Goal: Contribute content: Contribute content

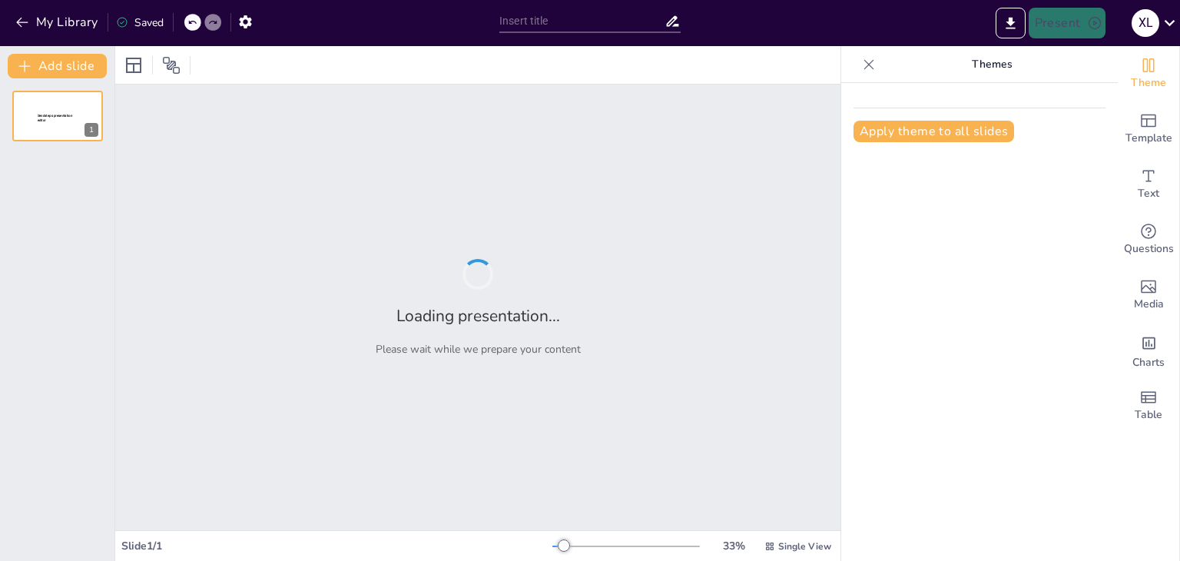
type input "Exploradores y Descubrimientos: Conociendo América a Través de Dibujos Animados"
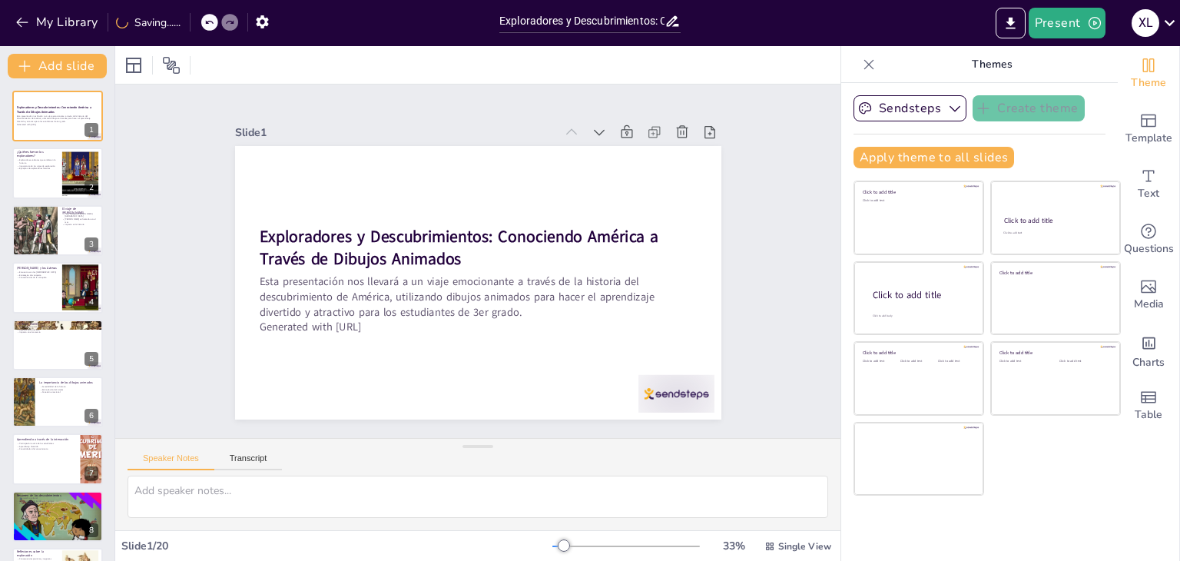
checkbox input "true"
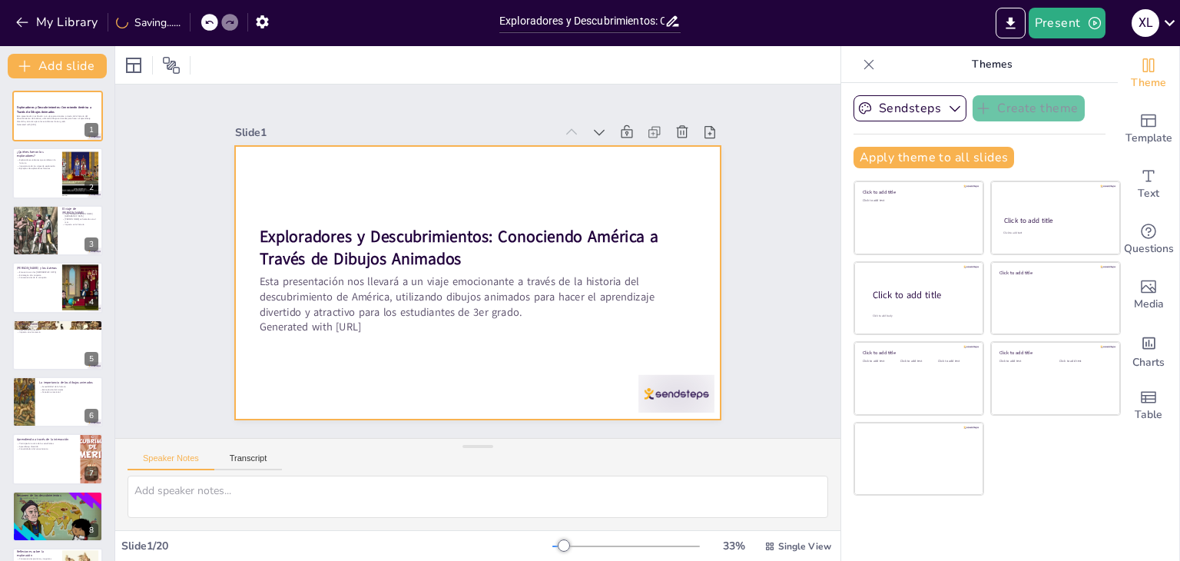
checkbox input "true"
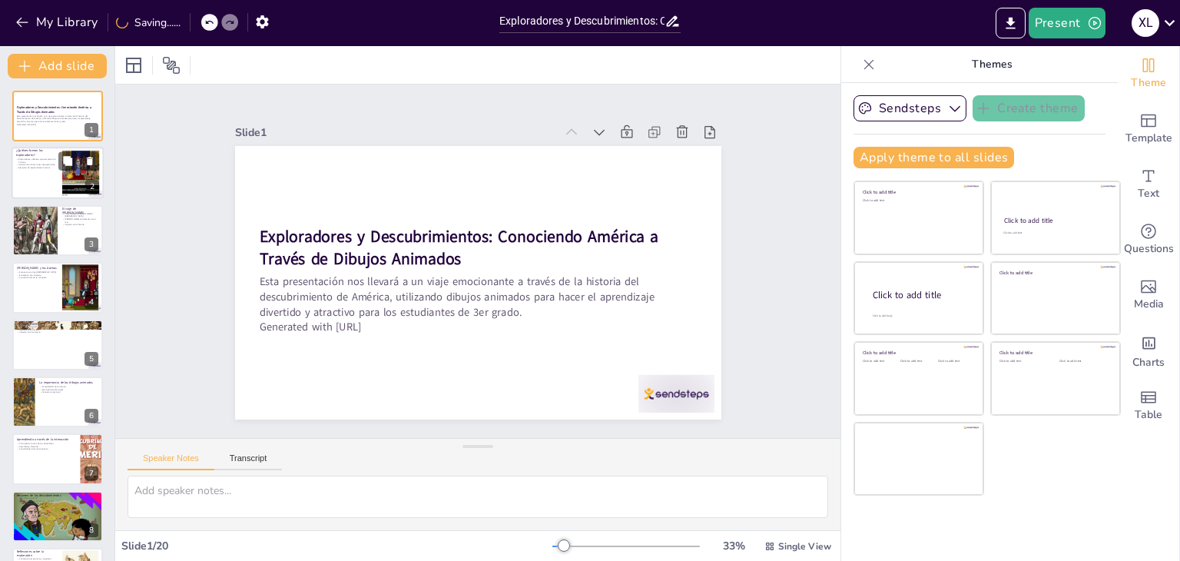
checkbox input "true"
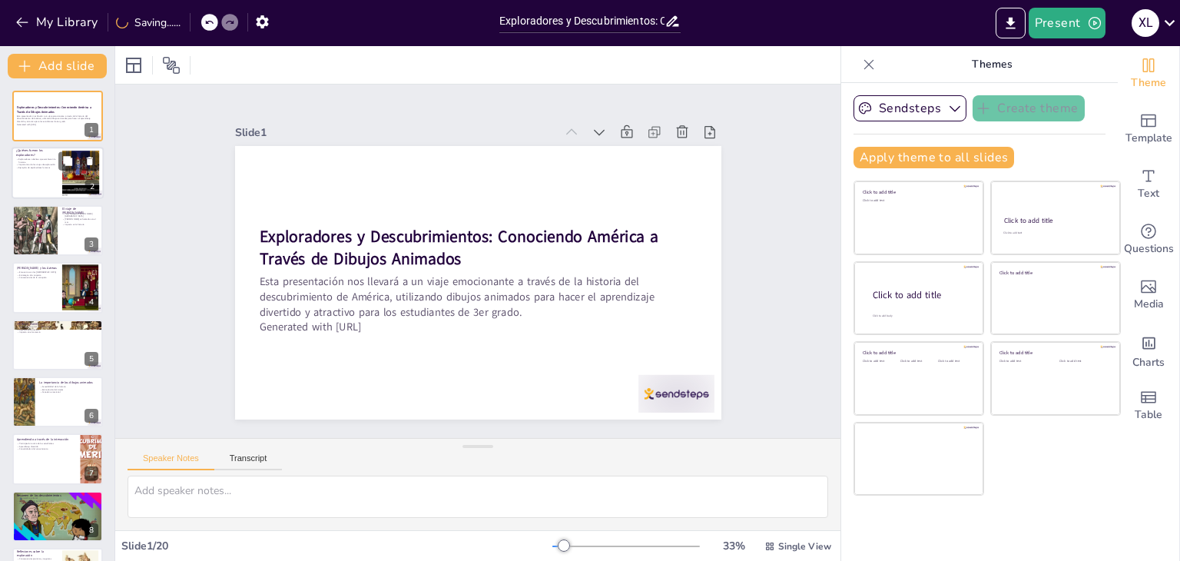
checkbox input "true"
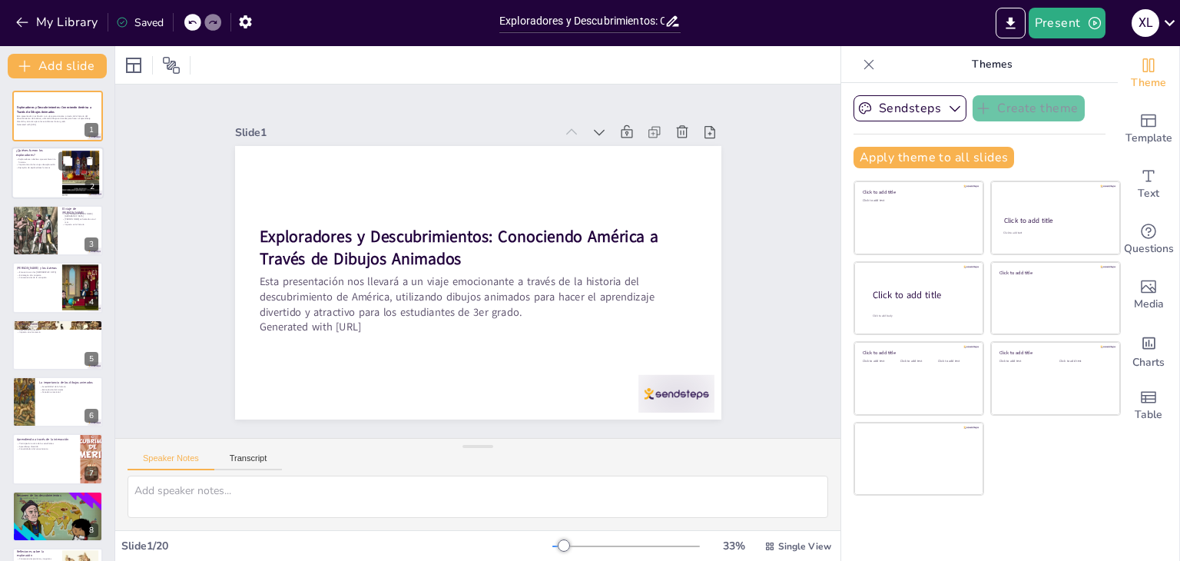
click at [39, 185] on div at bounding box center [58, 174] width 92 height 52
type textarea "Estos exploradores no solo eran valientes, sino que también estaban motivados p…"
checkbox input "true"
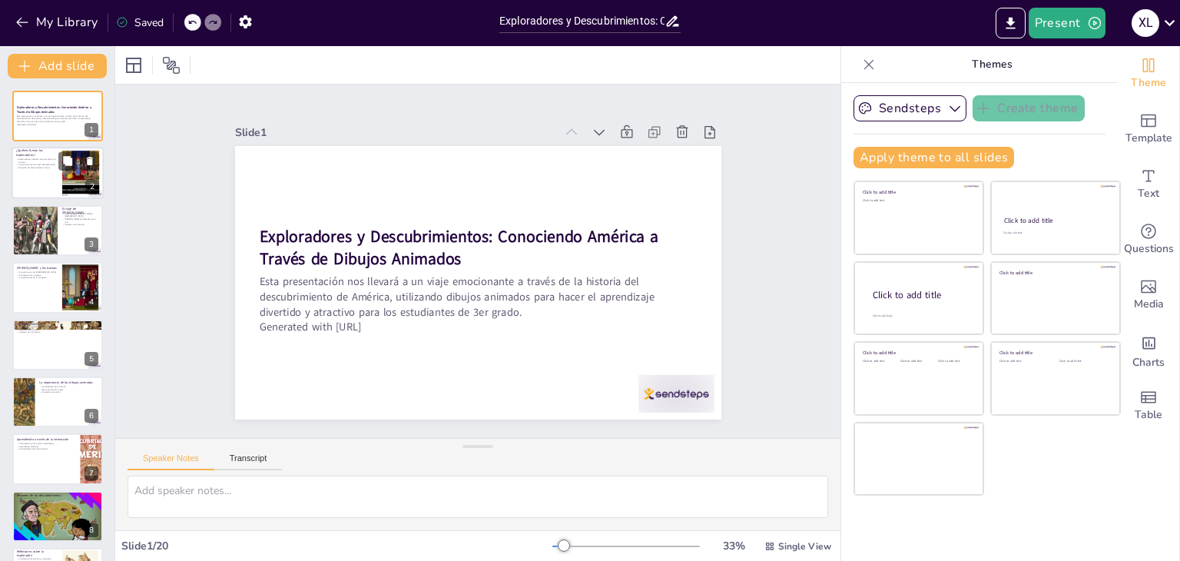
checkbox input "true"
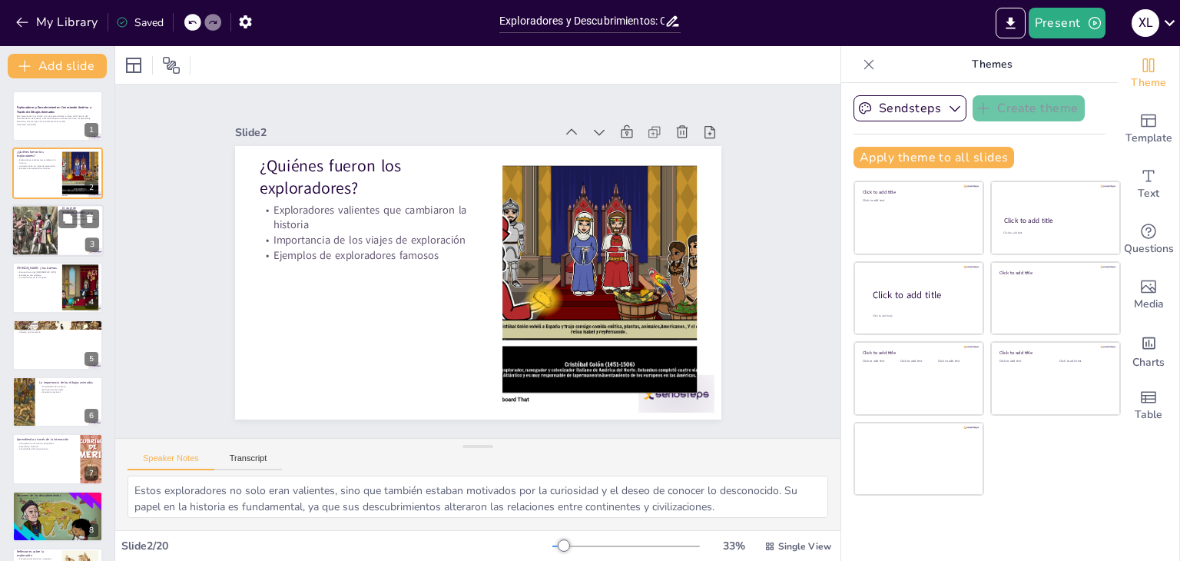
checkbox input "true"
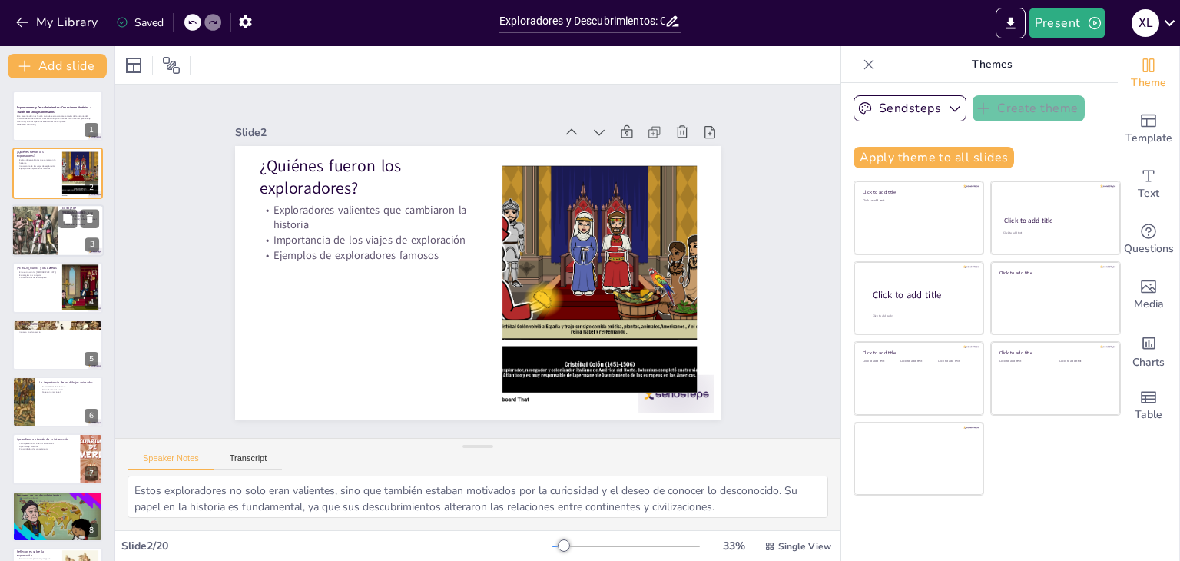
checkbox input "true"
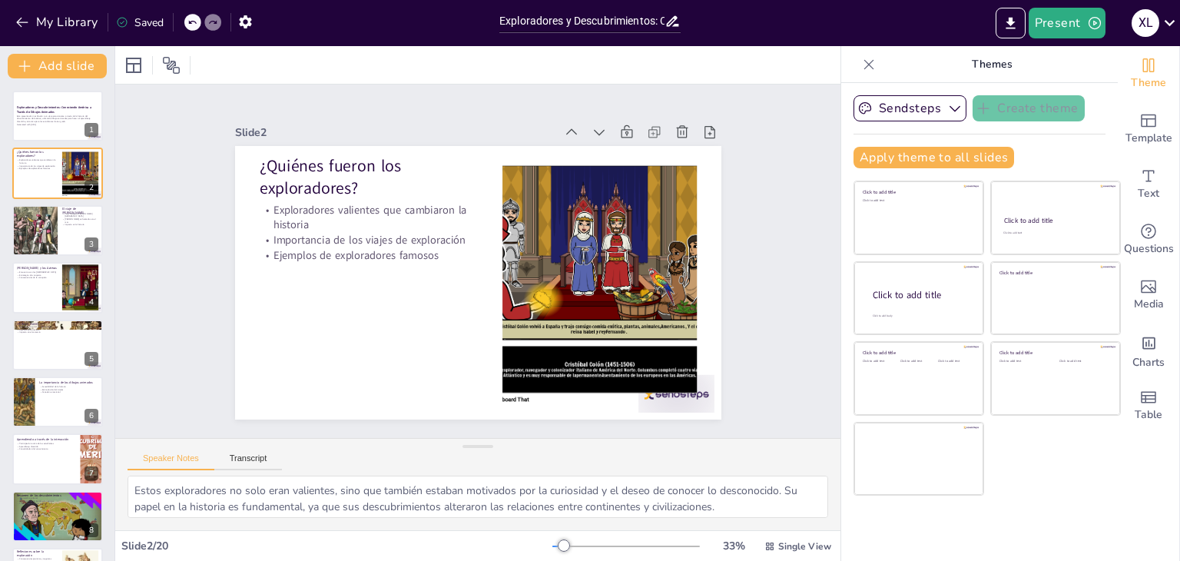
checkbox input "true"
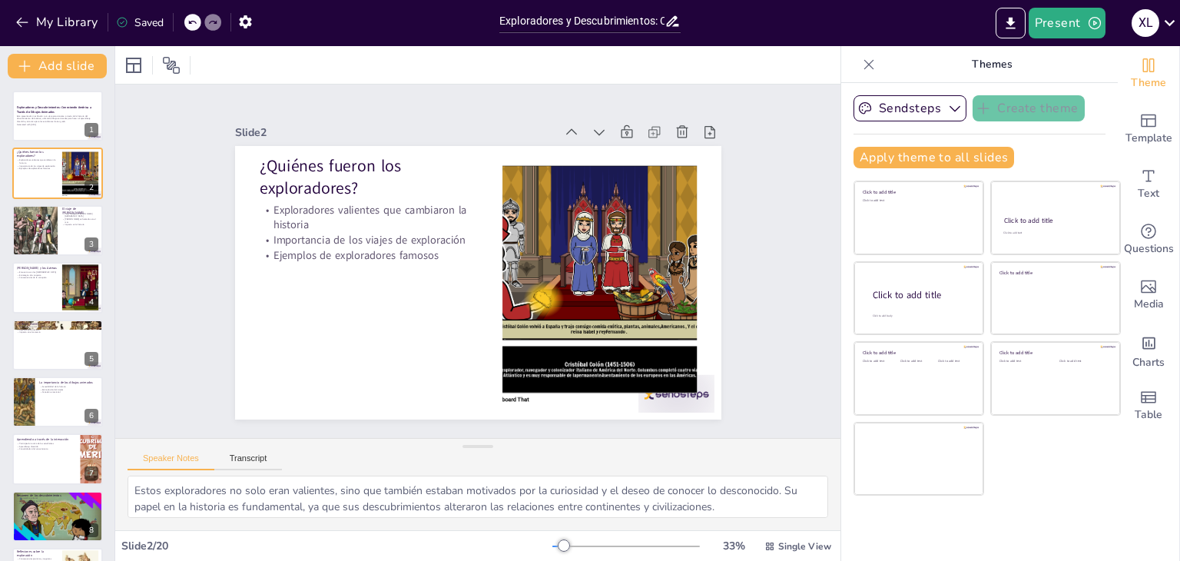
checkbox input "true"
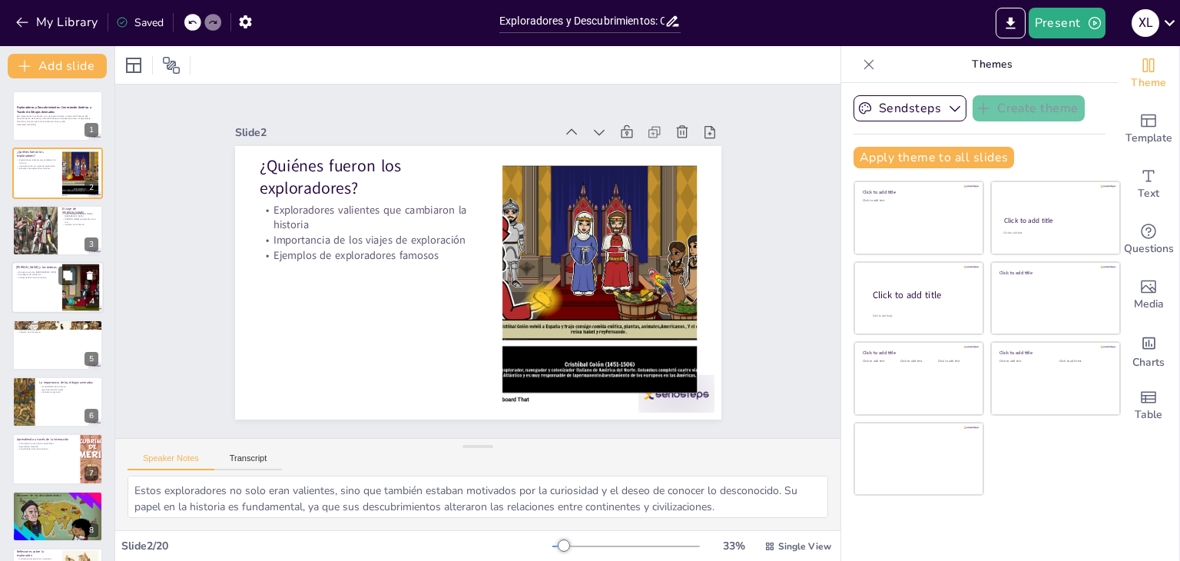
checkbox input "true"
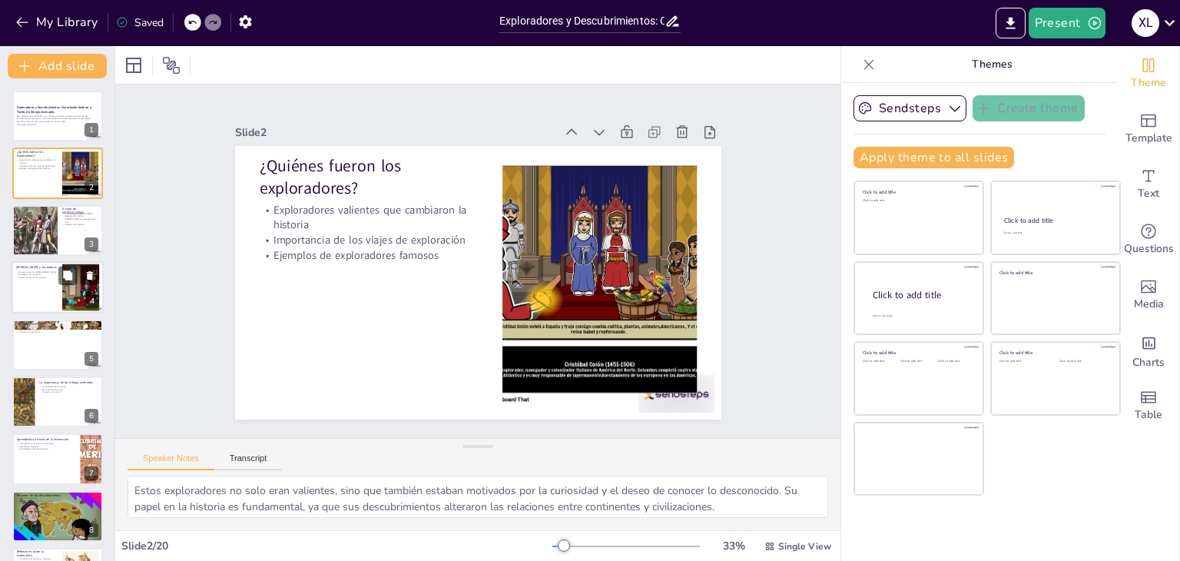
checkbox input "true"
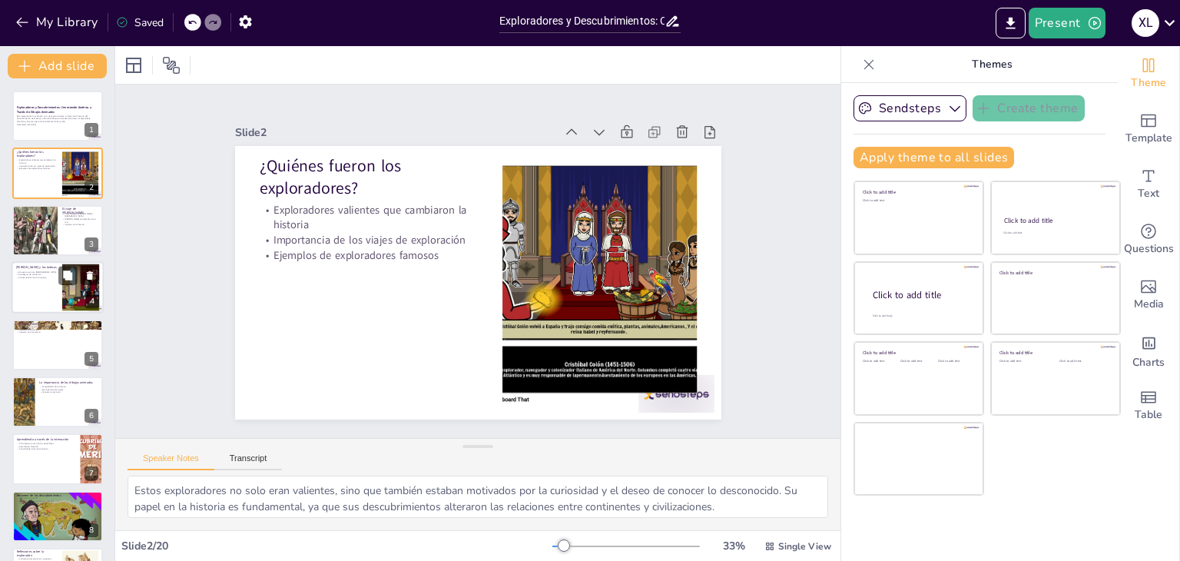
checkbox input "true"
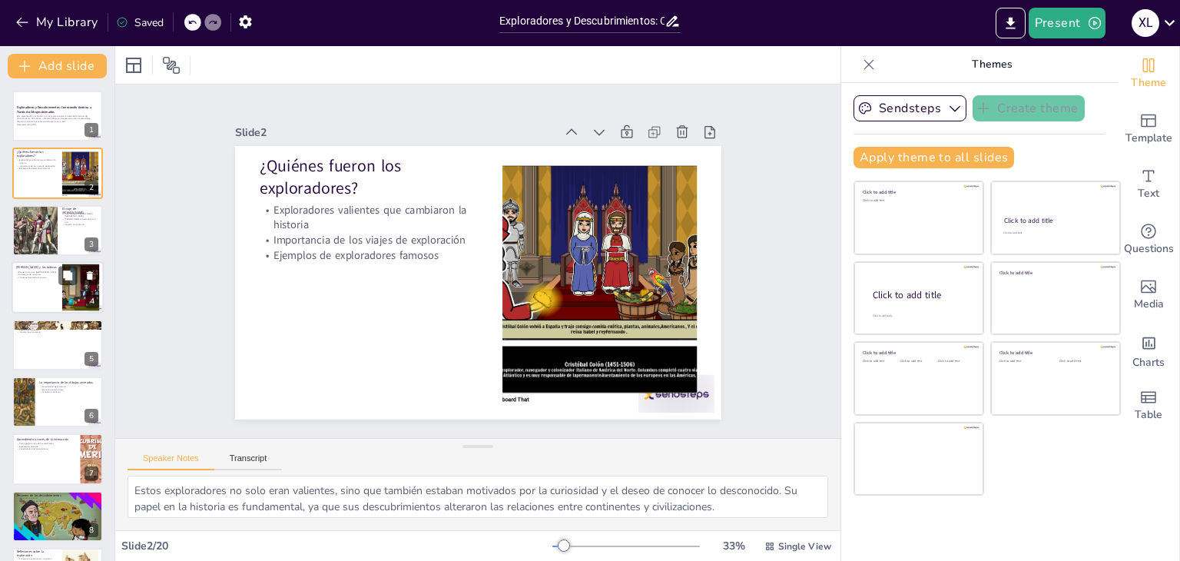
checkbox input "true"
click at [27, 282] on div at bounding box center [58, 287] width 92 height 52
type textarea "El encuentro de Cortés con los aztecas fue significativo, ya que permitió un in…"
checkbox input "true"
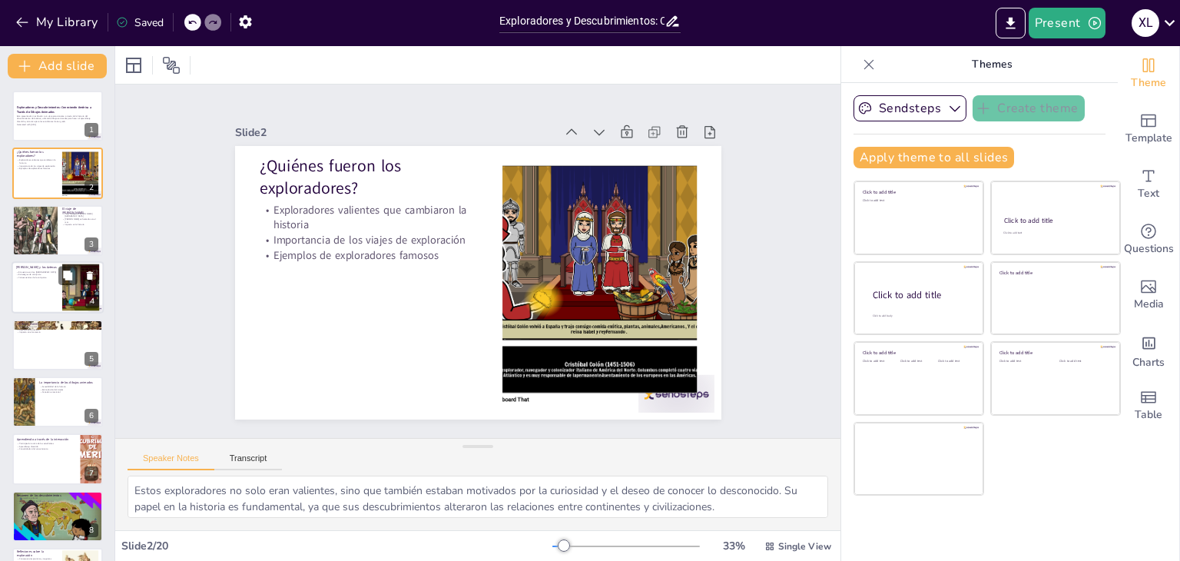
checkbox input "true"
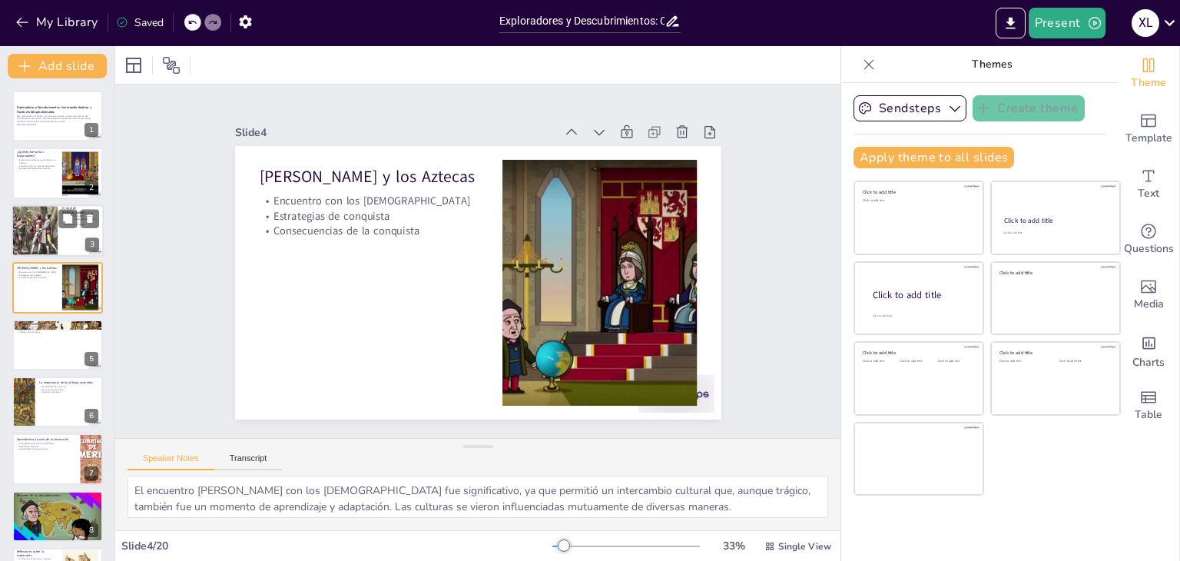
checkbox input "true"
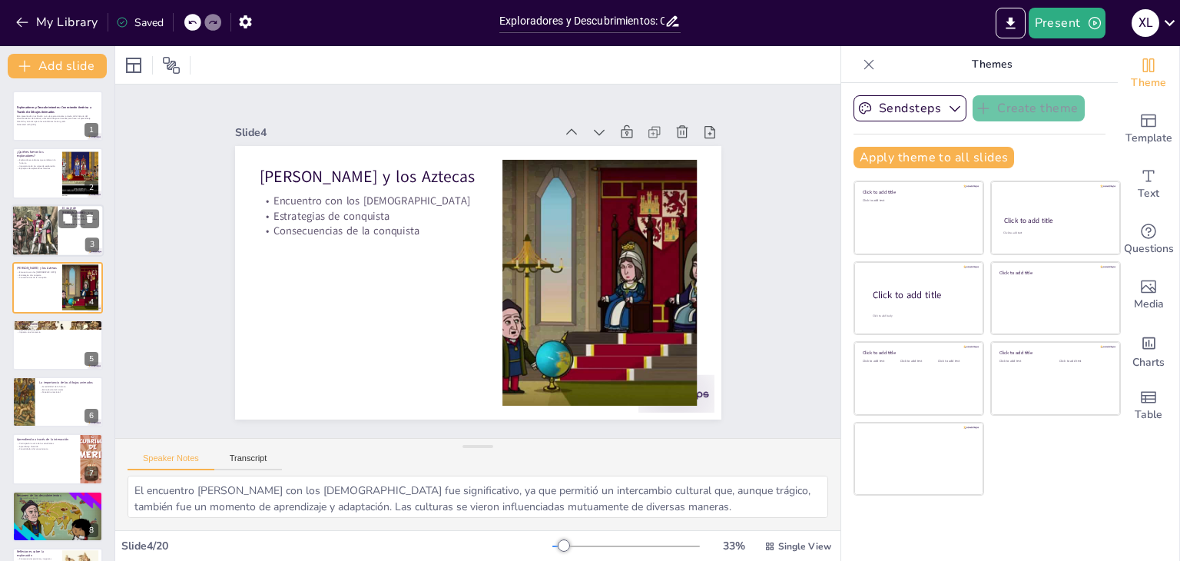
checkbox input "true"
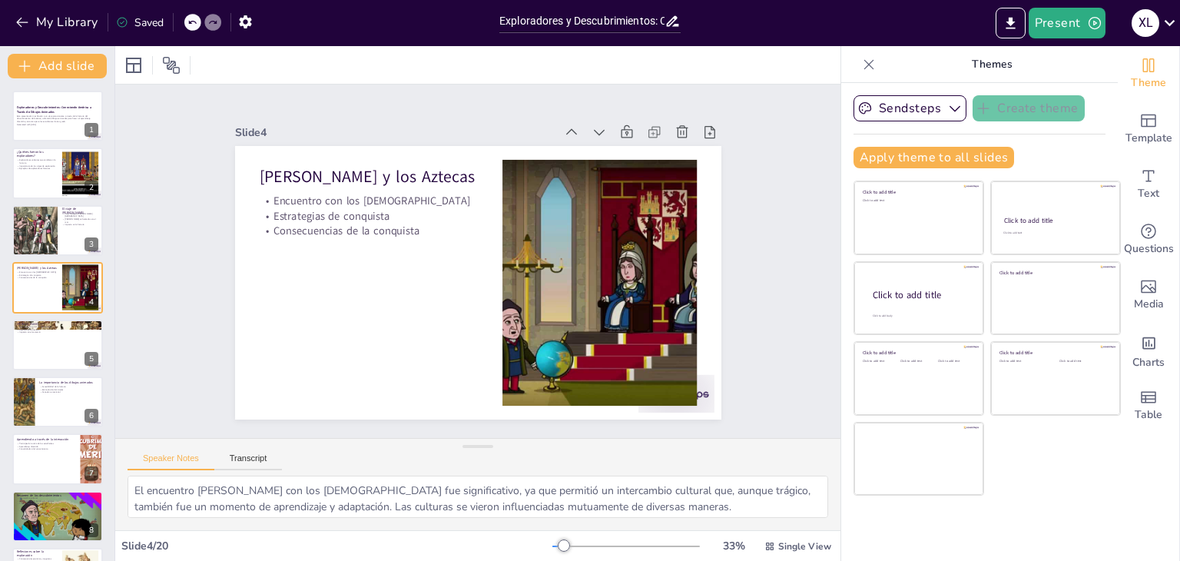
checkbox input "true"
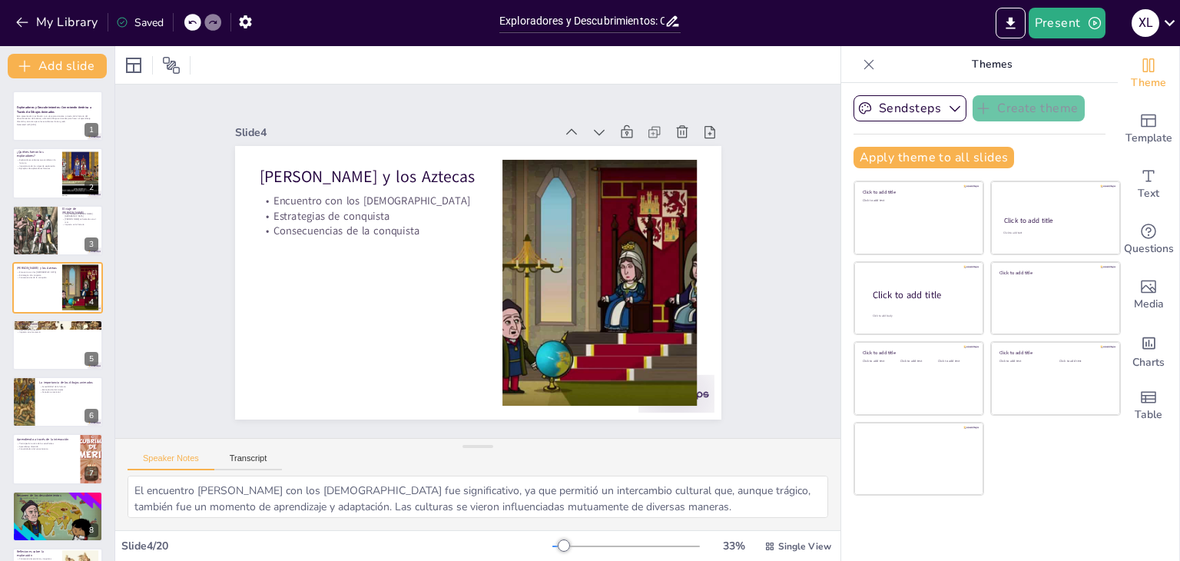
checkbox input "true"
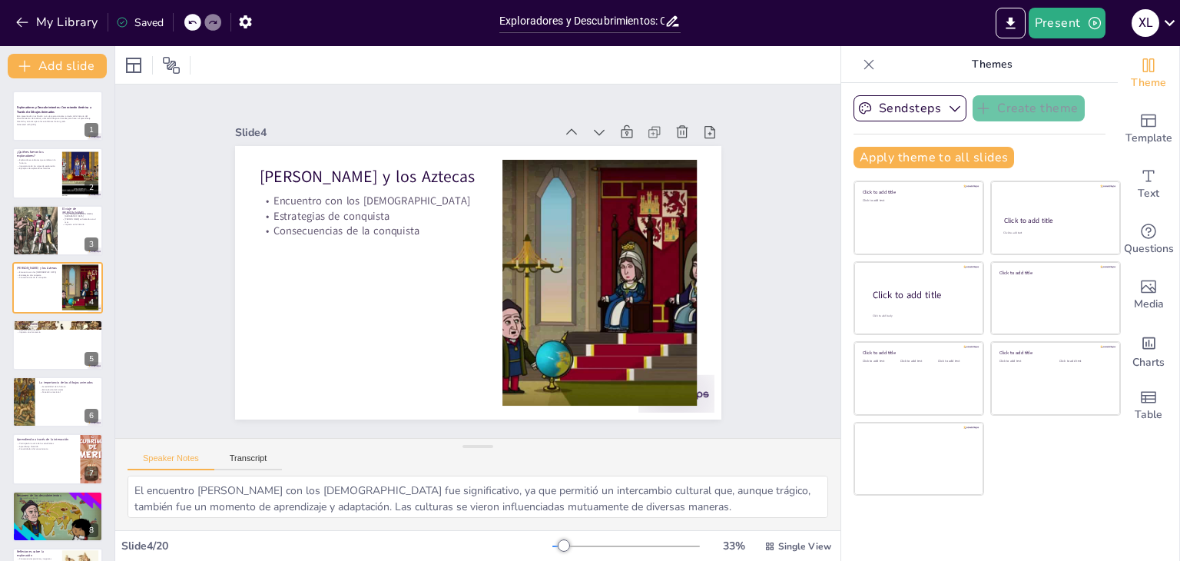
checkbox input "true"
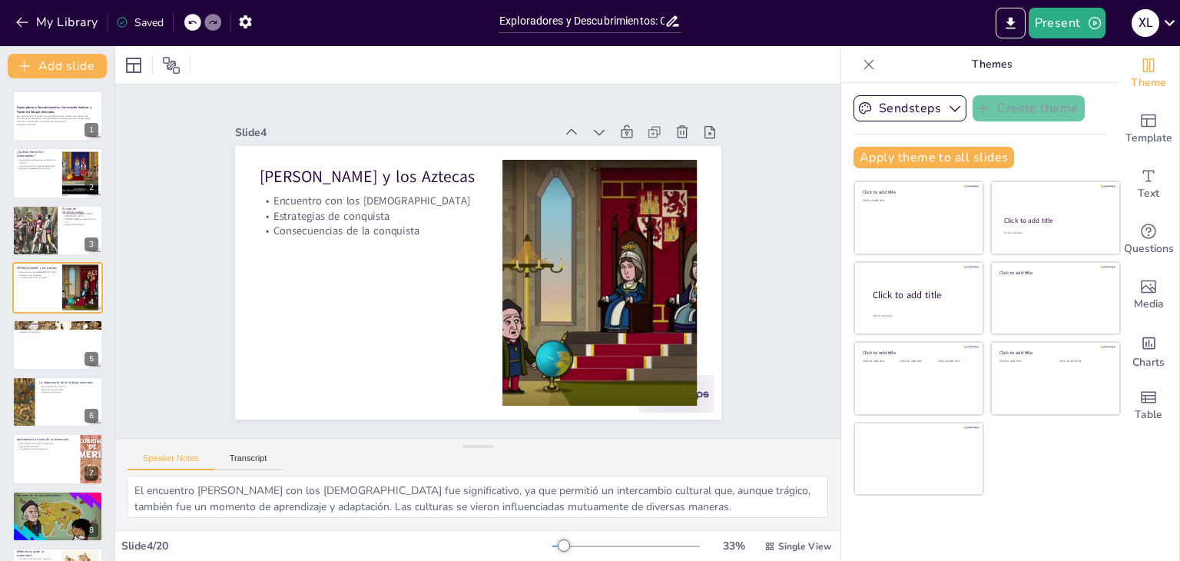
checkbox input "true"
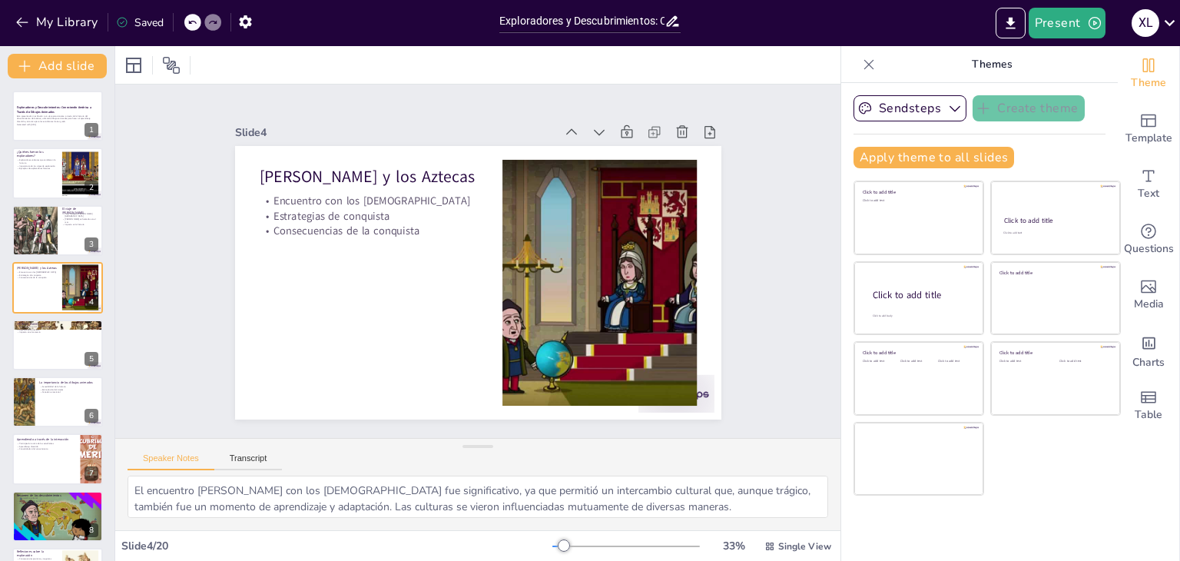
checkbox input "true"
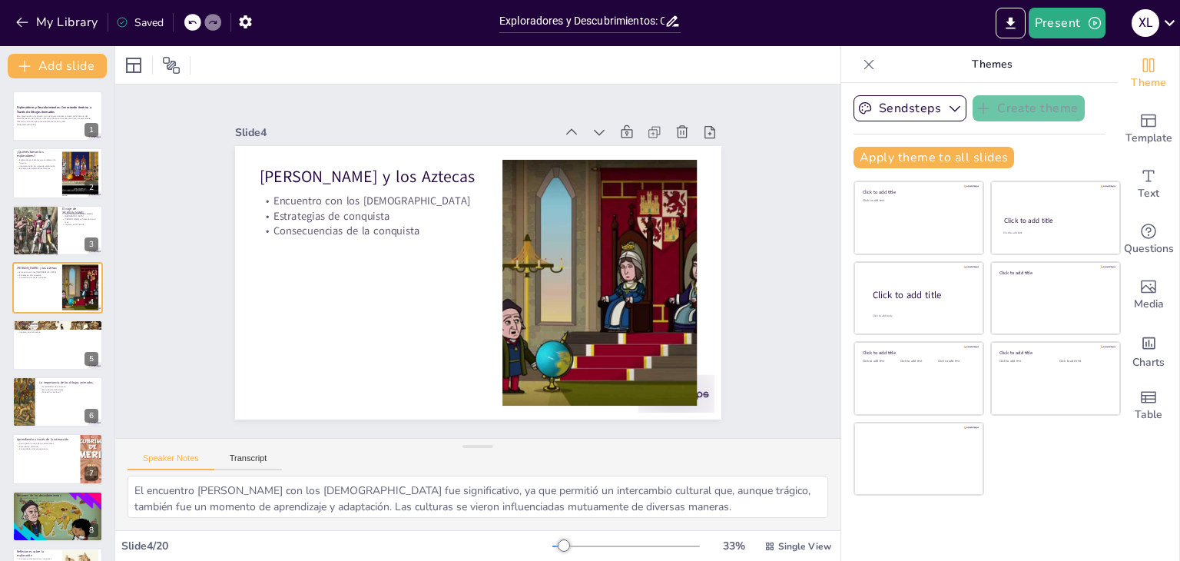
checkbox input "true"
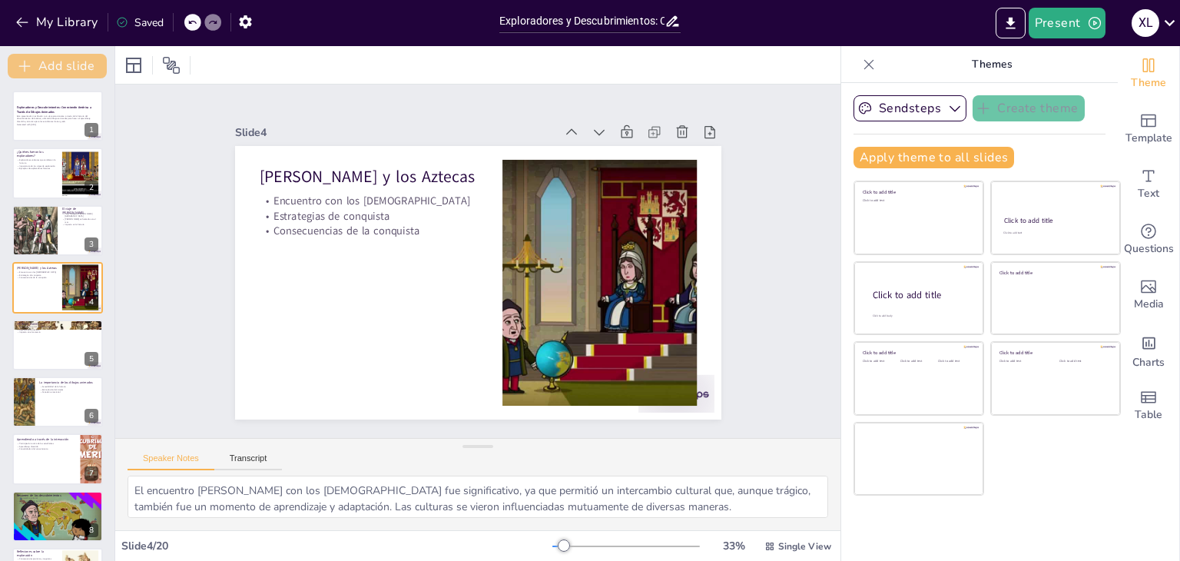
checkbox input "true"
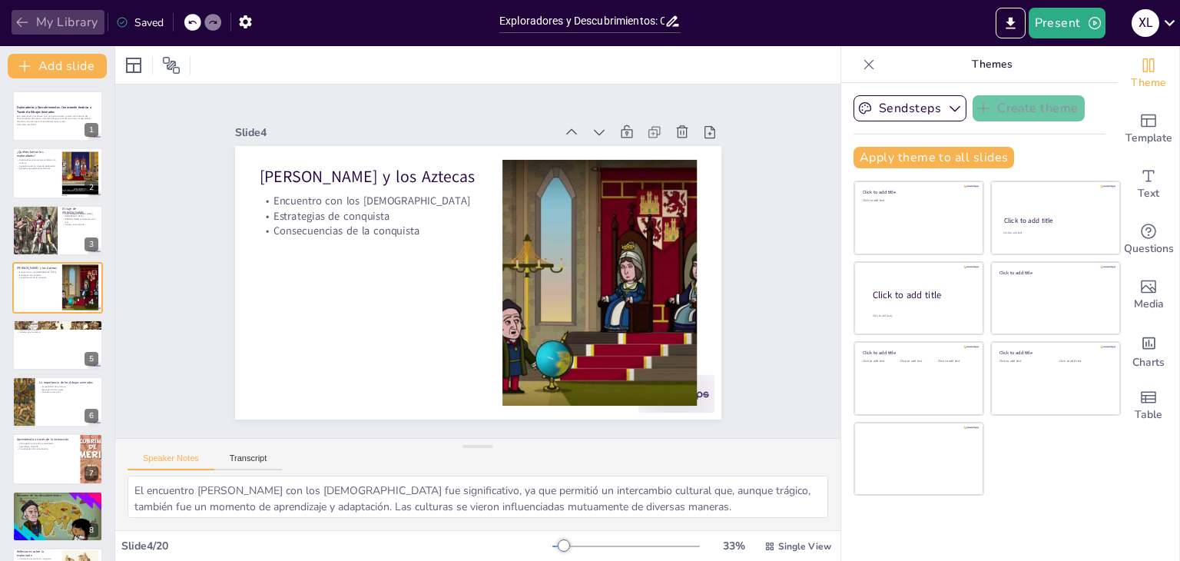
click at [17, 22] on icon "button" at bounding box center [22, 23] width 12 height 10
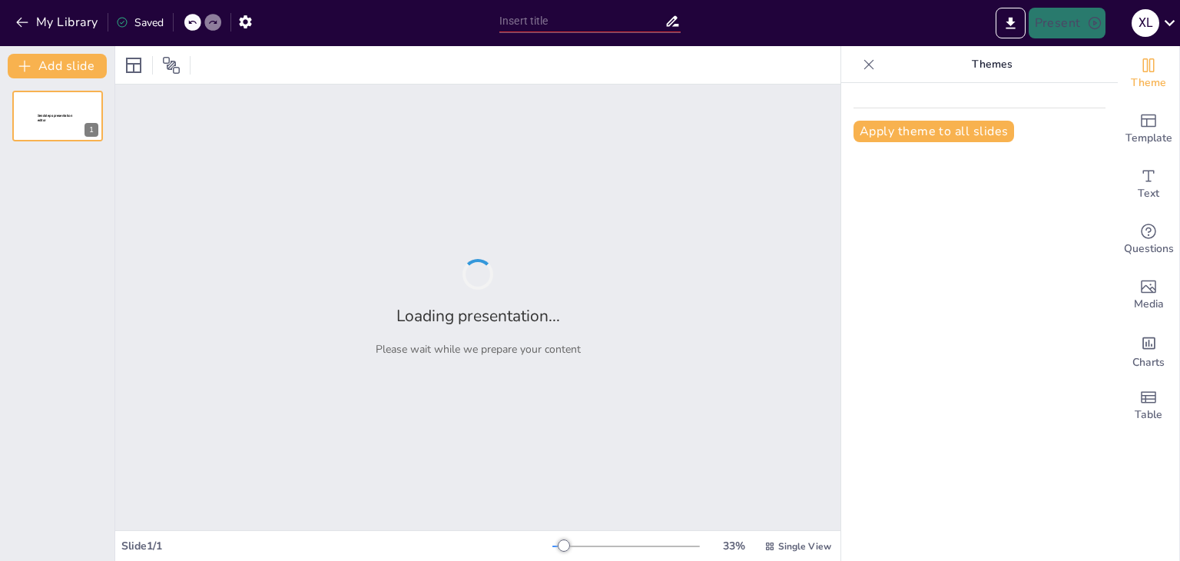
type input "¡Aventuras en el [GEOGRAPHIC_DATA]!"
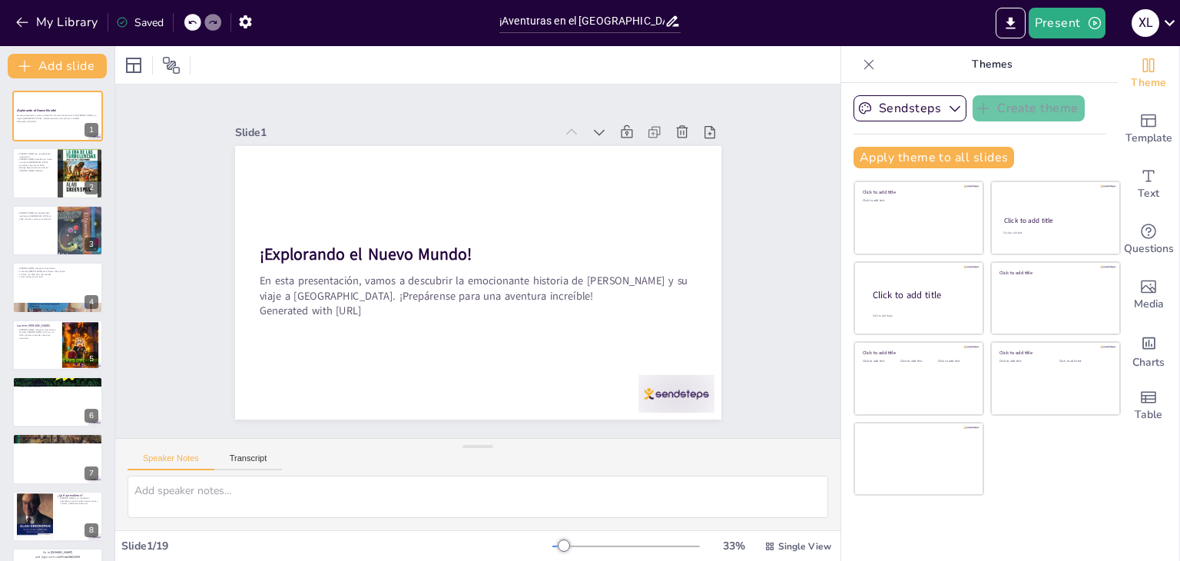
checkbox input "true"
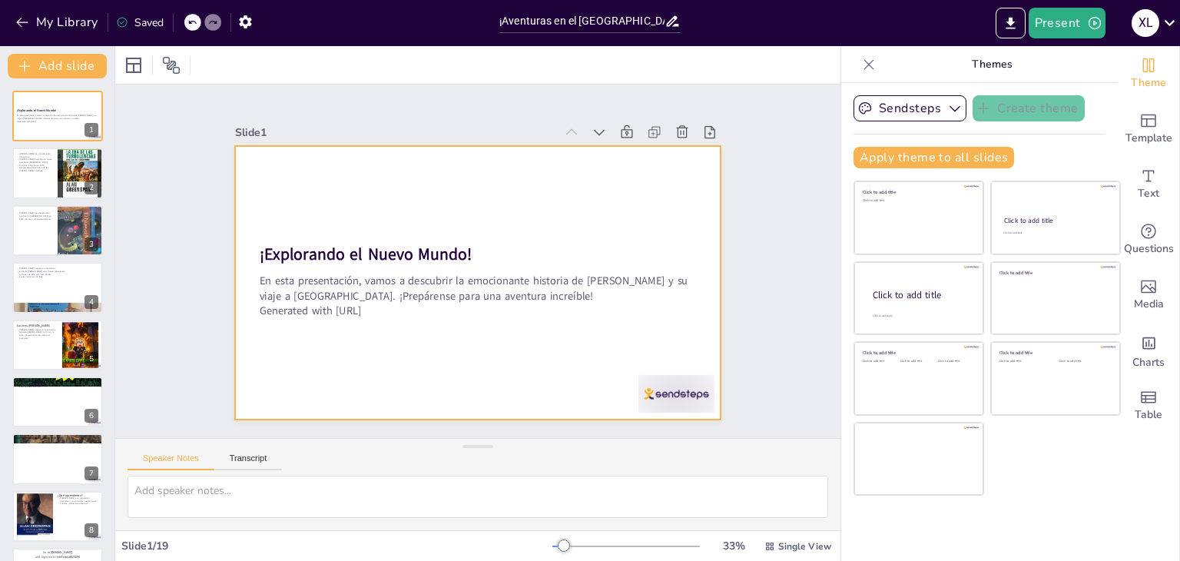
checkbox input "true"
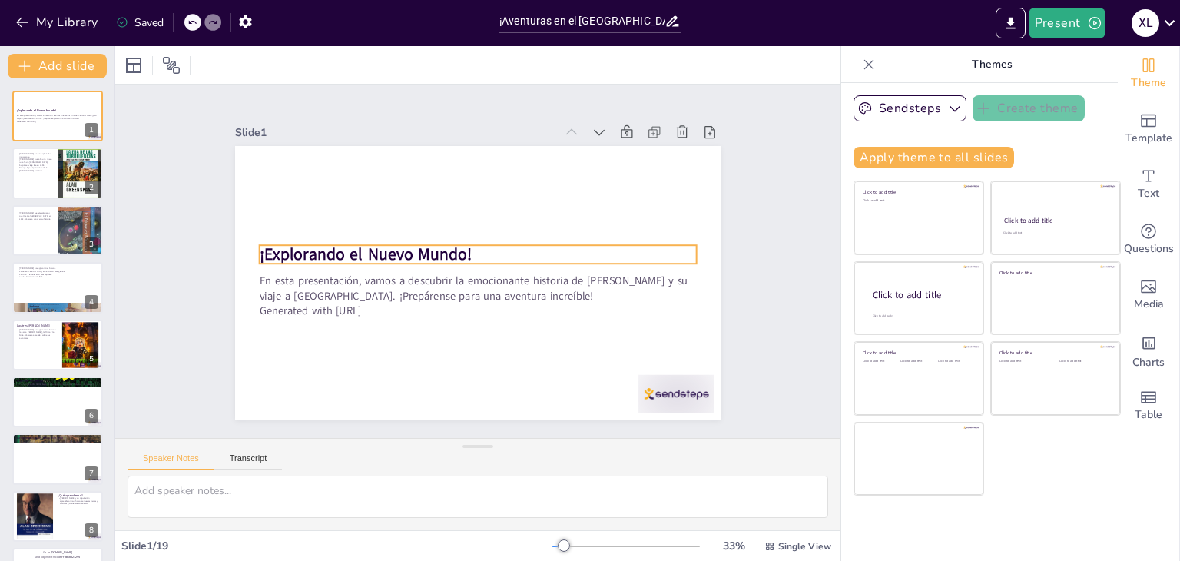
checkbox input "true"
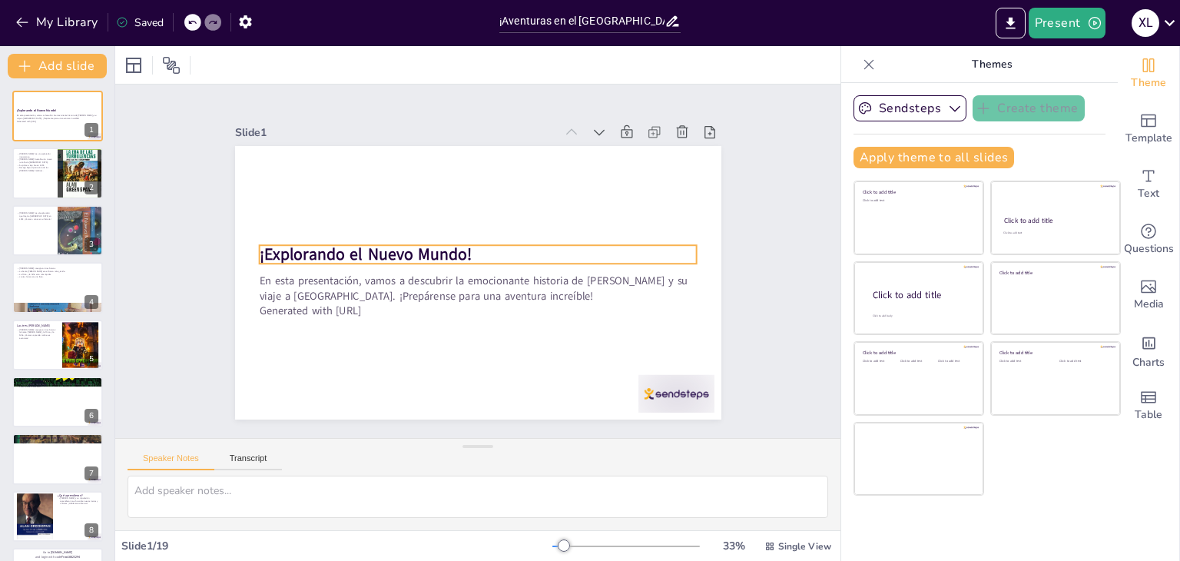
checkbox input "true"
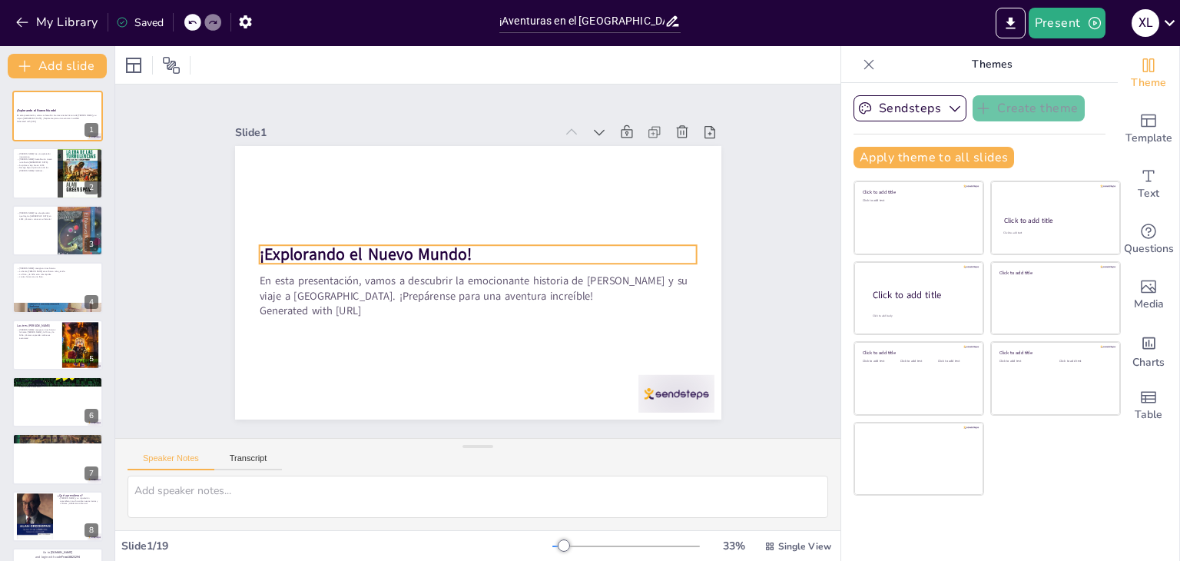
checkbox input "true"
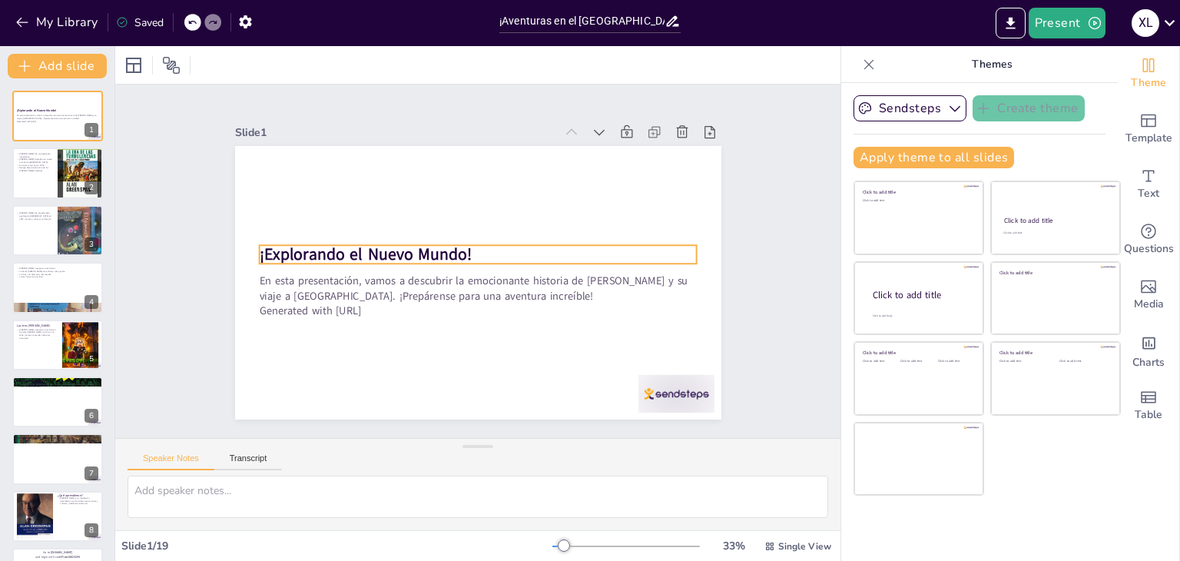
checkbox input "true"
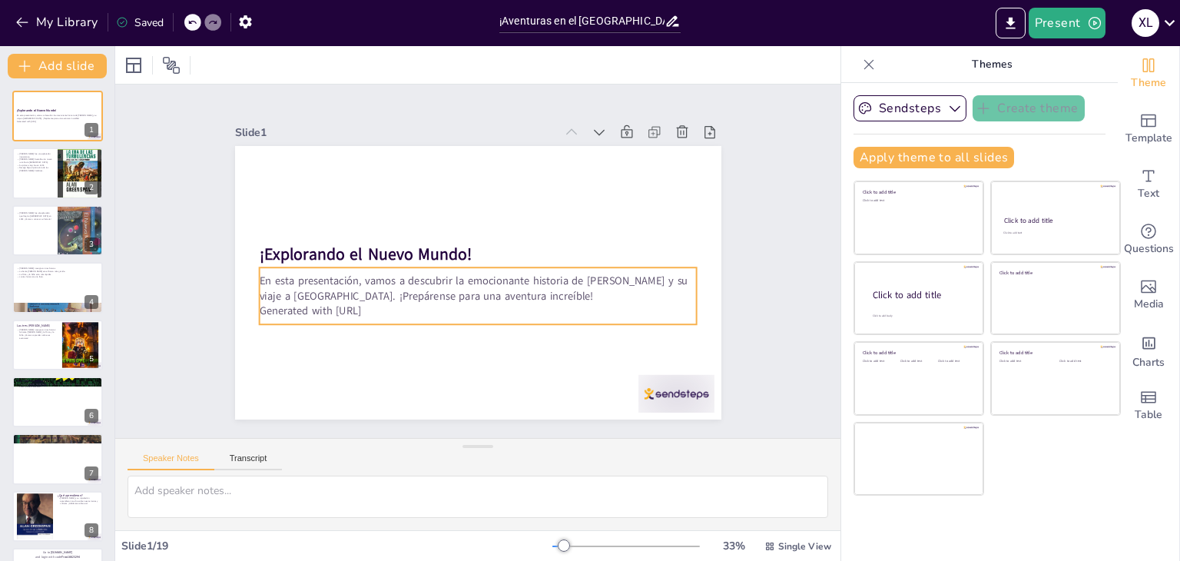
checkbox input "true"
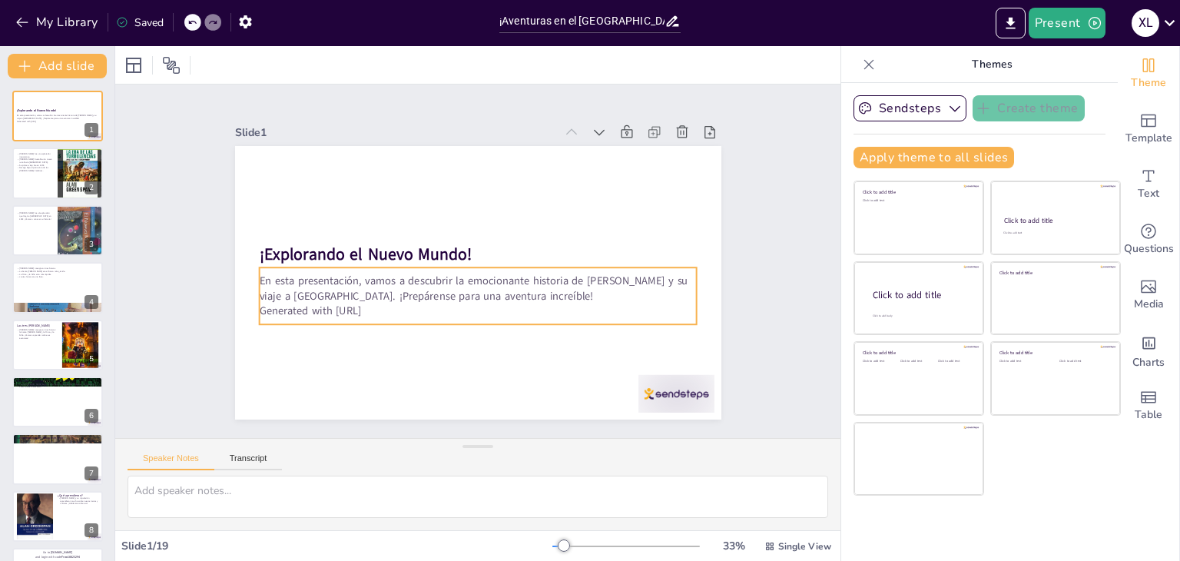
checkbox input "true"
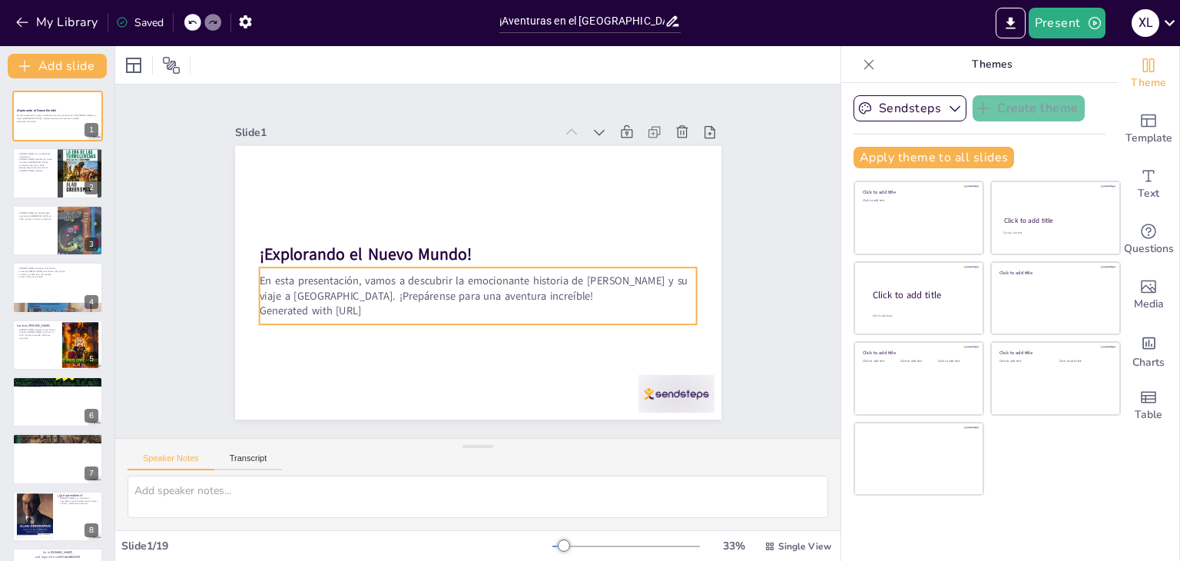
checkbox input "true"
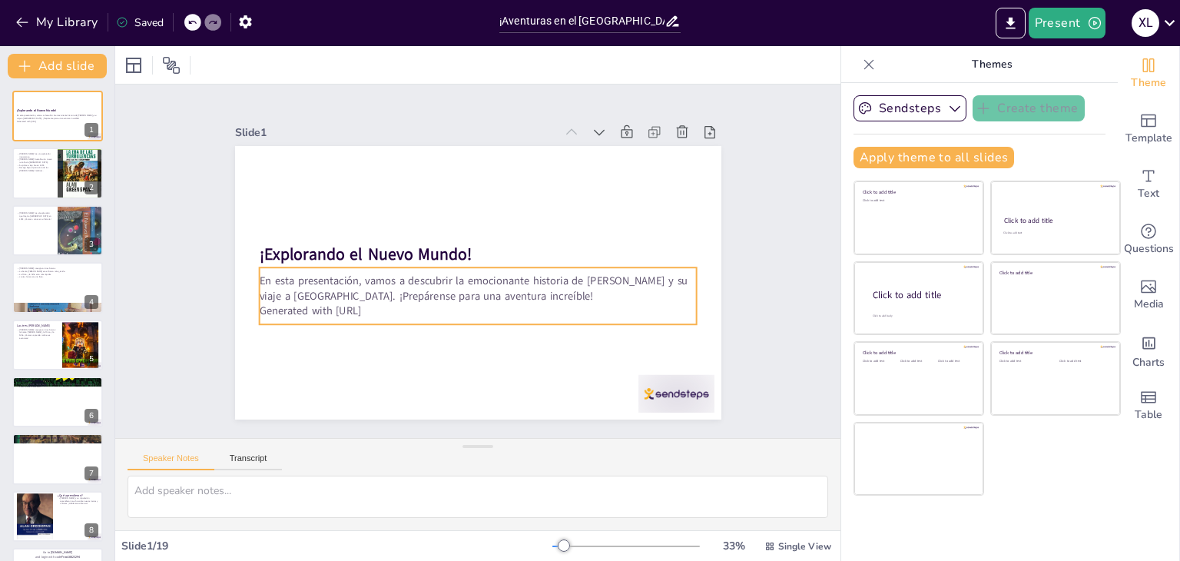
checkbox input "true"
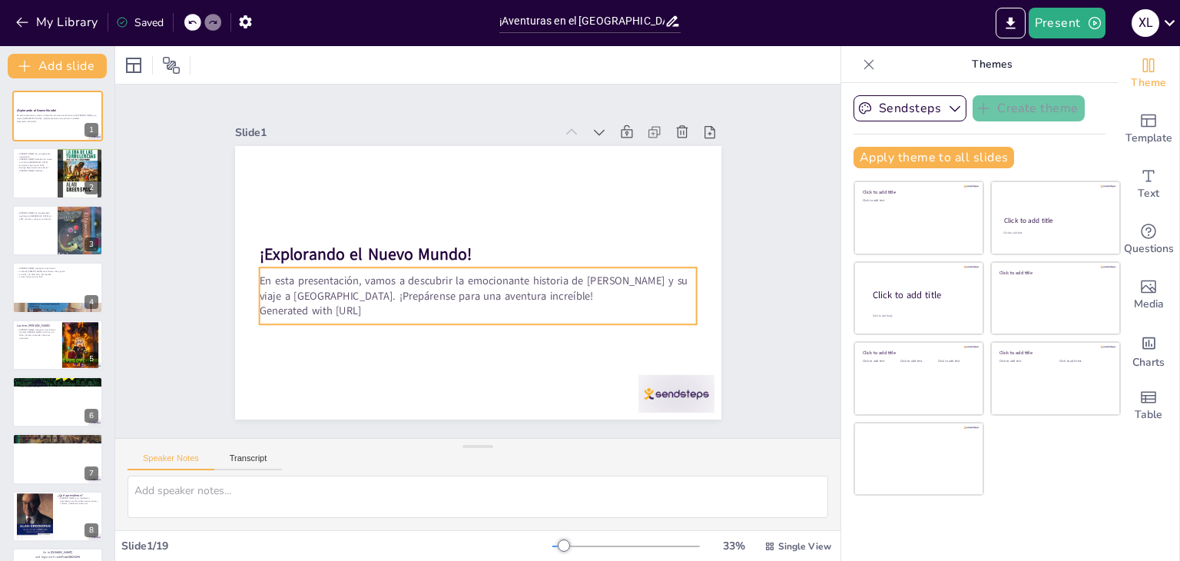
checkbox input "true"
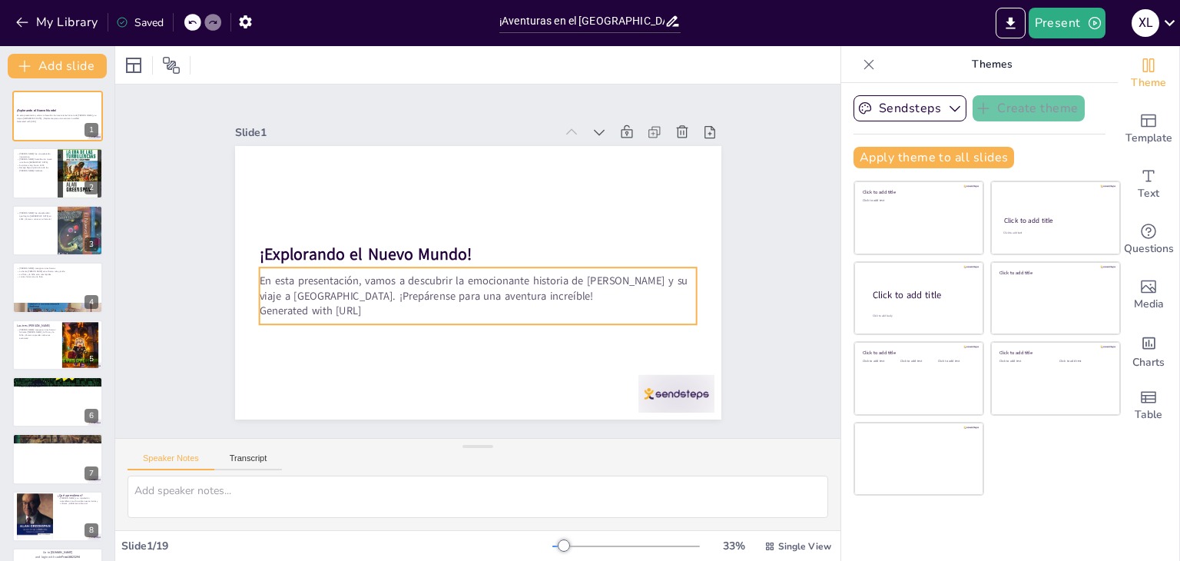
checkbox input "true"
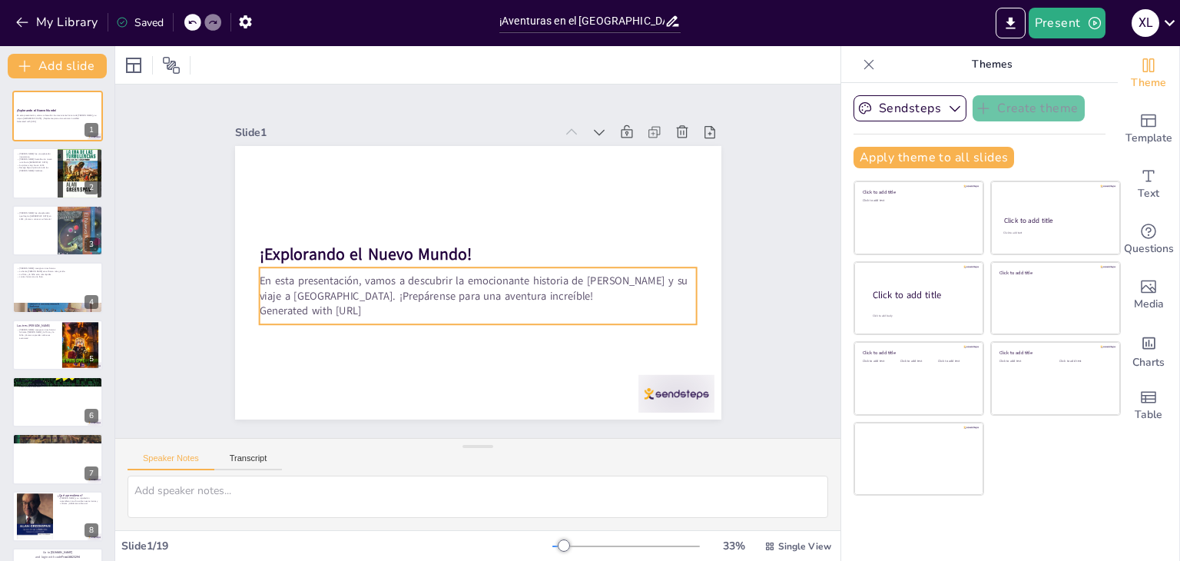
checkbox input "true"
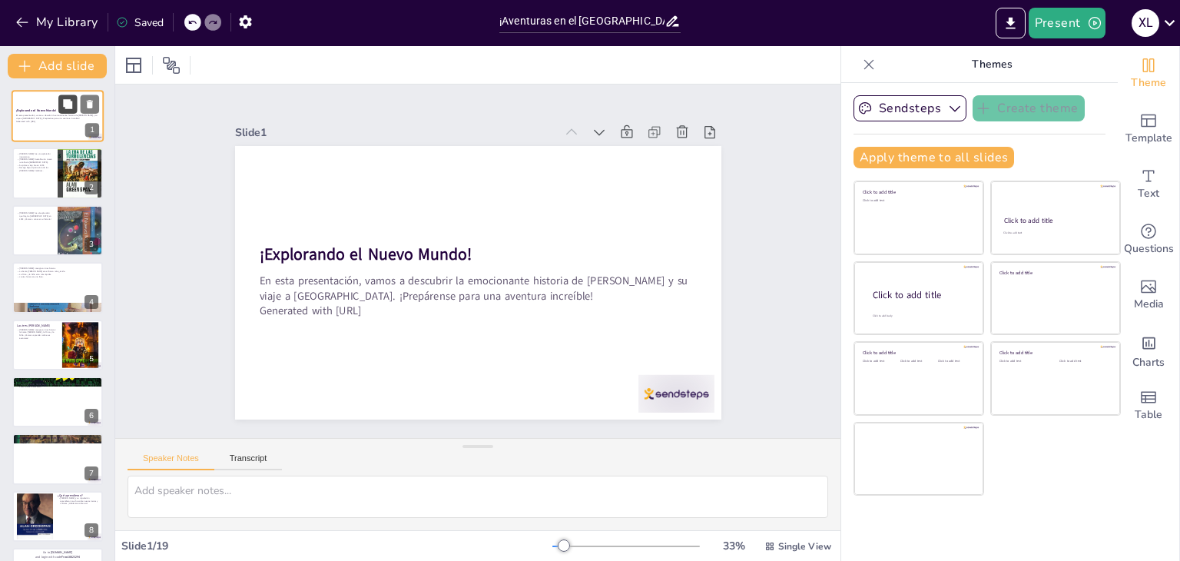
checkbox input "true"
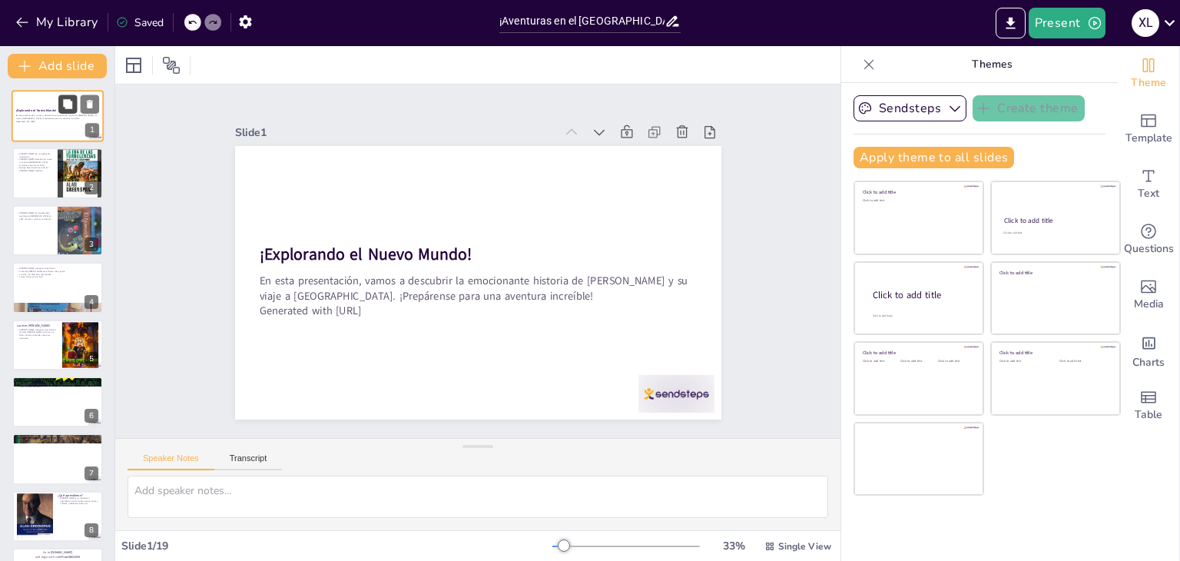
checkbox input "true"
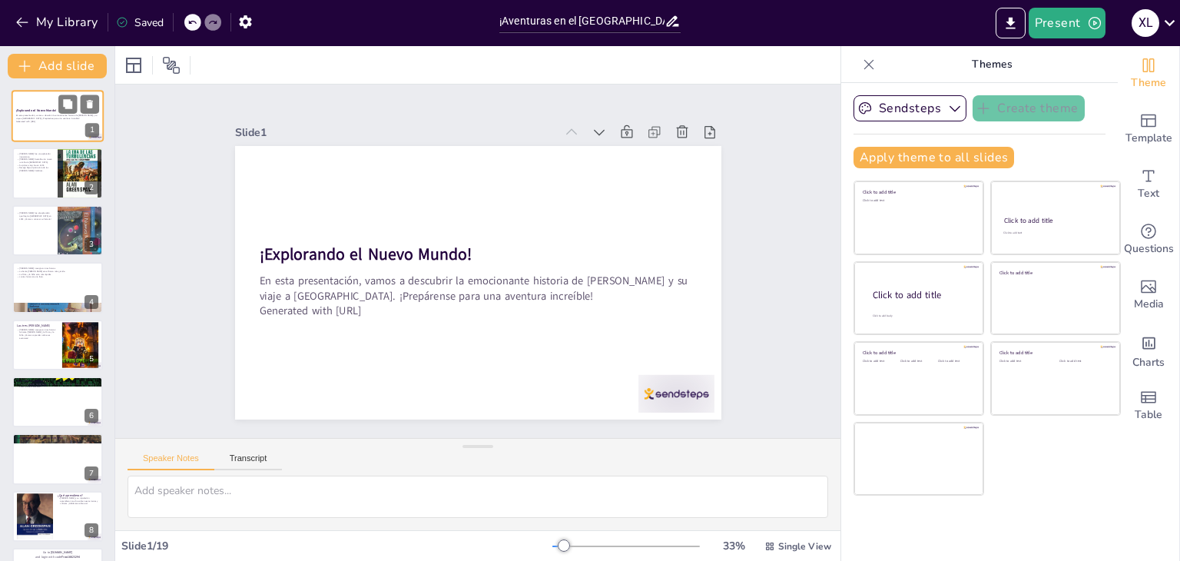
checkbox input "true"
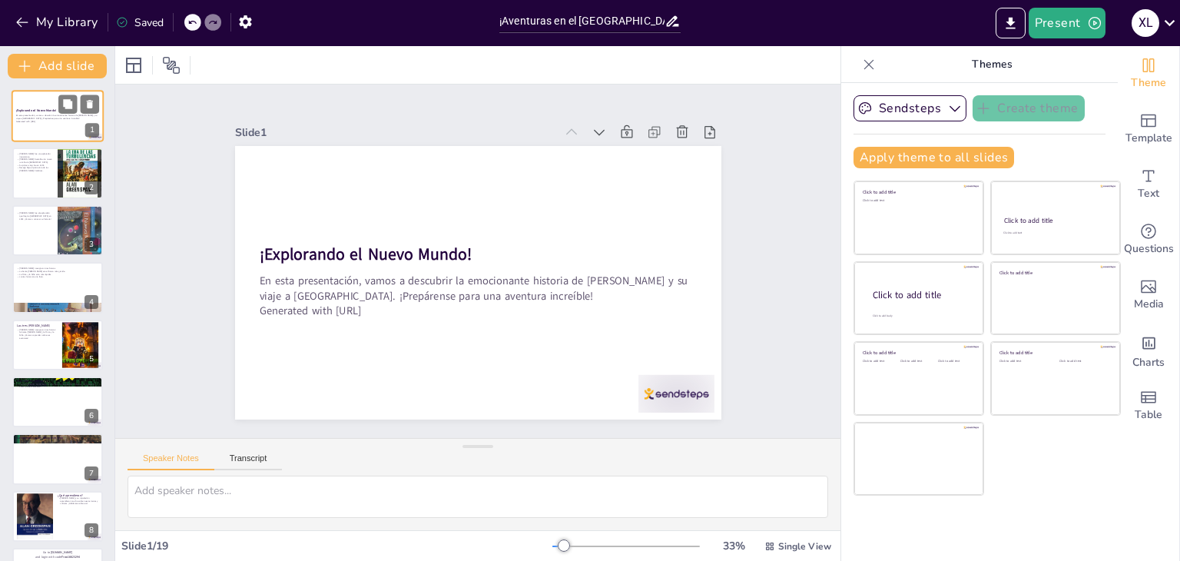
click at [39, 105] on div at bounding box center [58, 116] width 92 height 52
checkbox input "true"
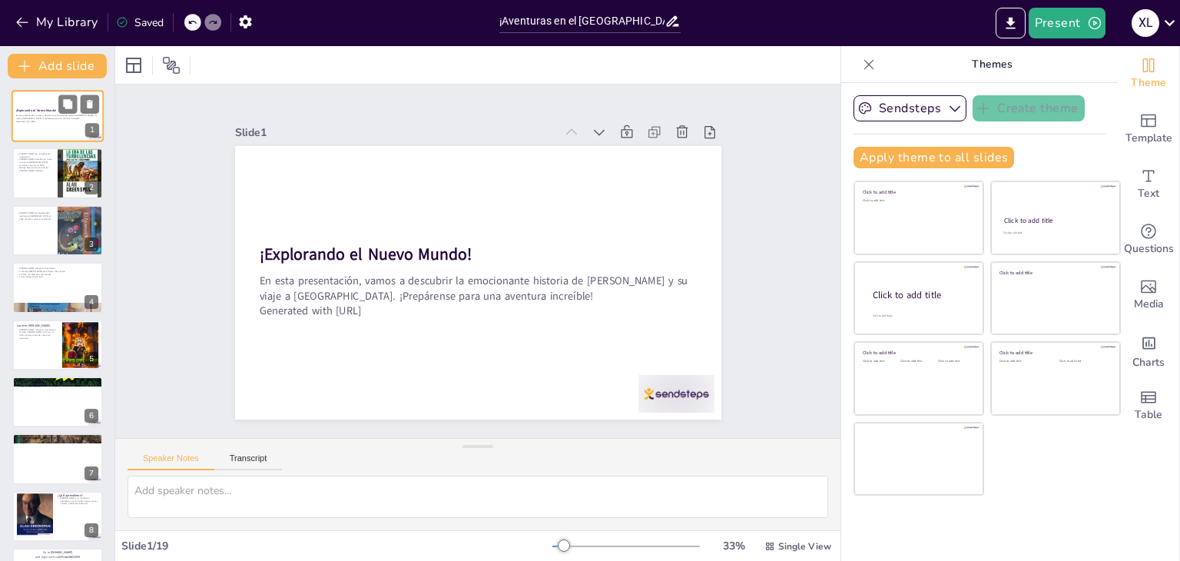
checkbox input "true"
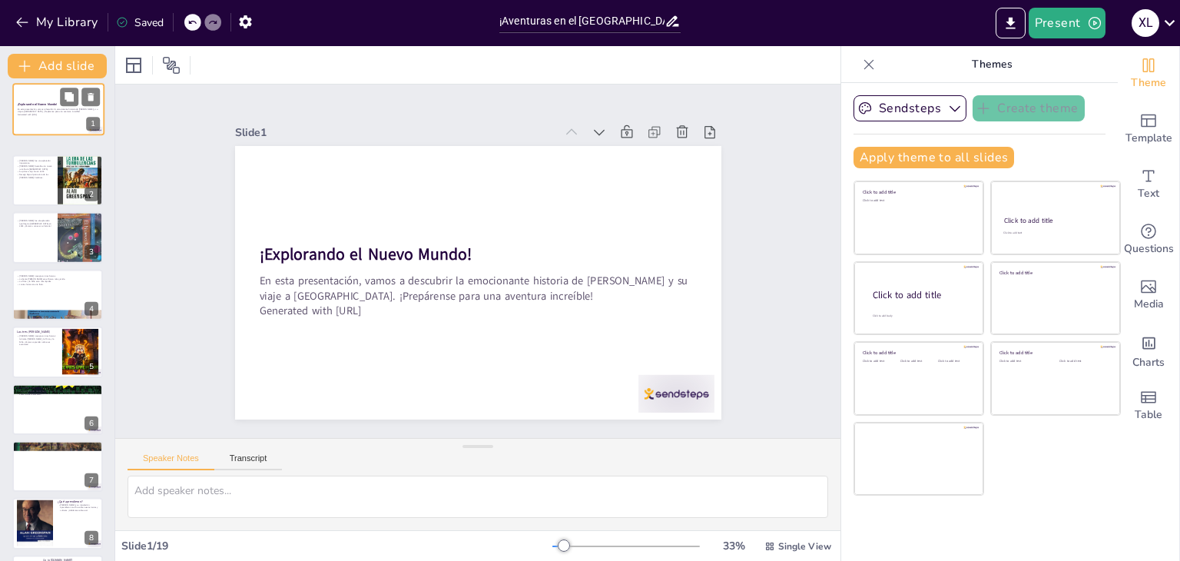
checkbox input "true"
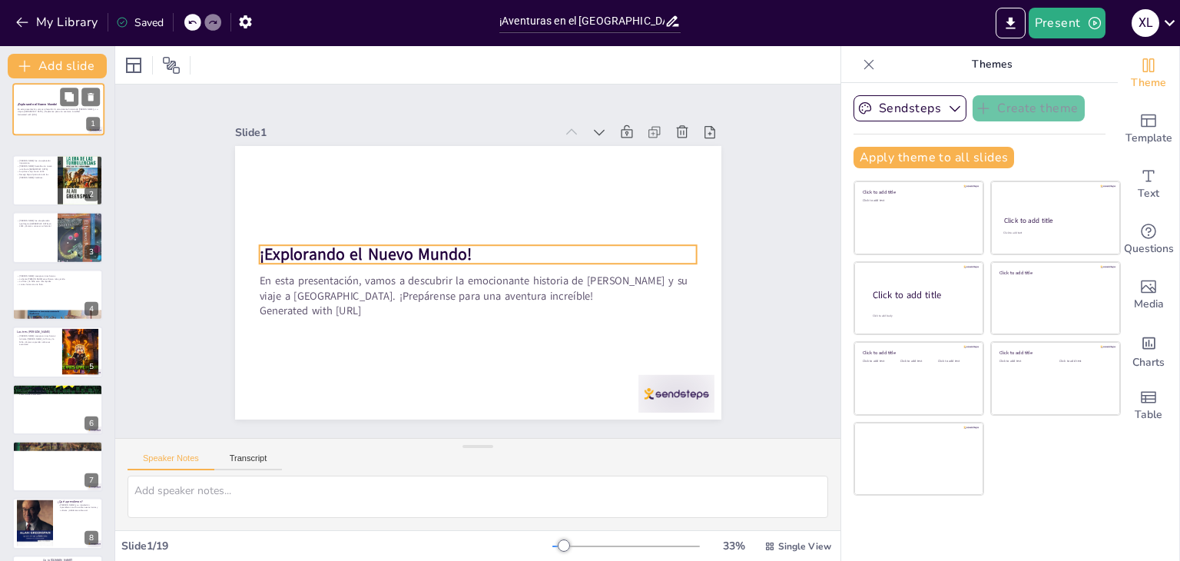
checkbox input "true"
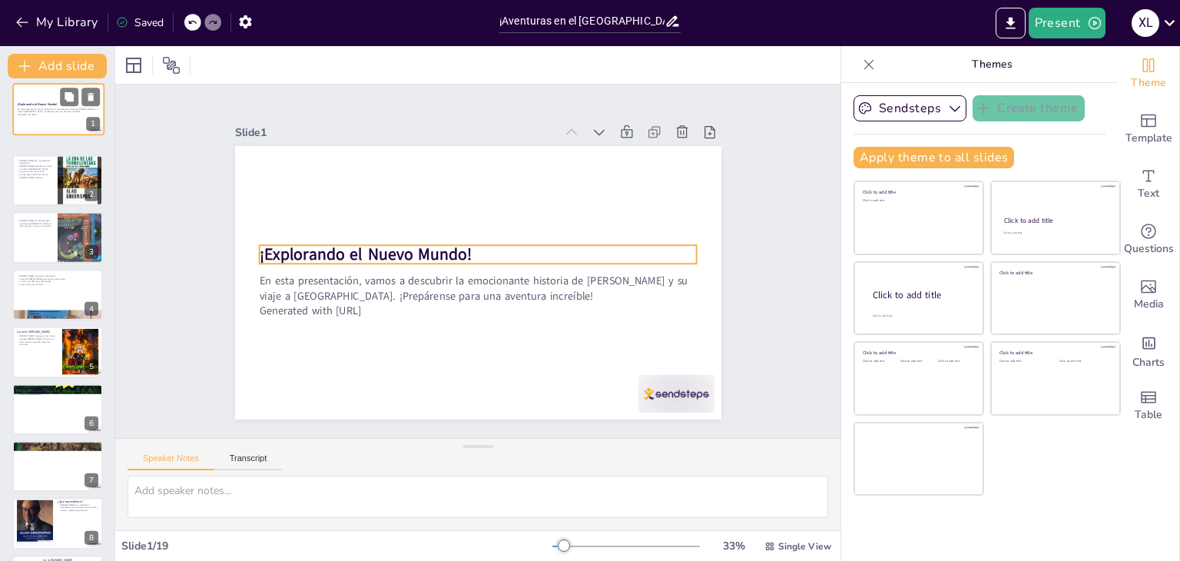
checkbox input "true"
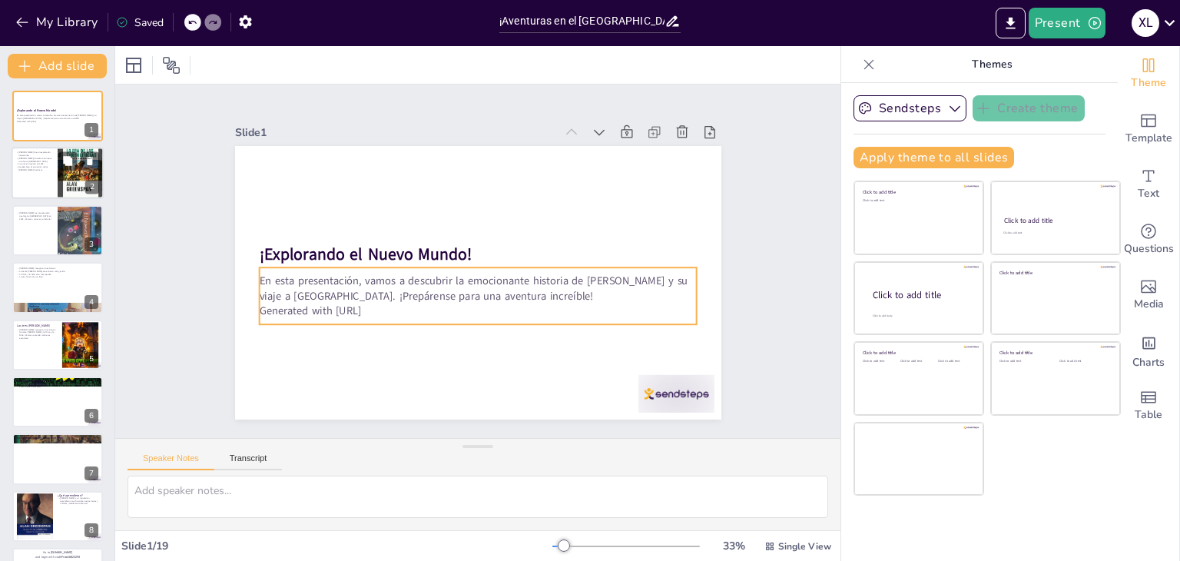
checkbox input "true"
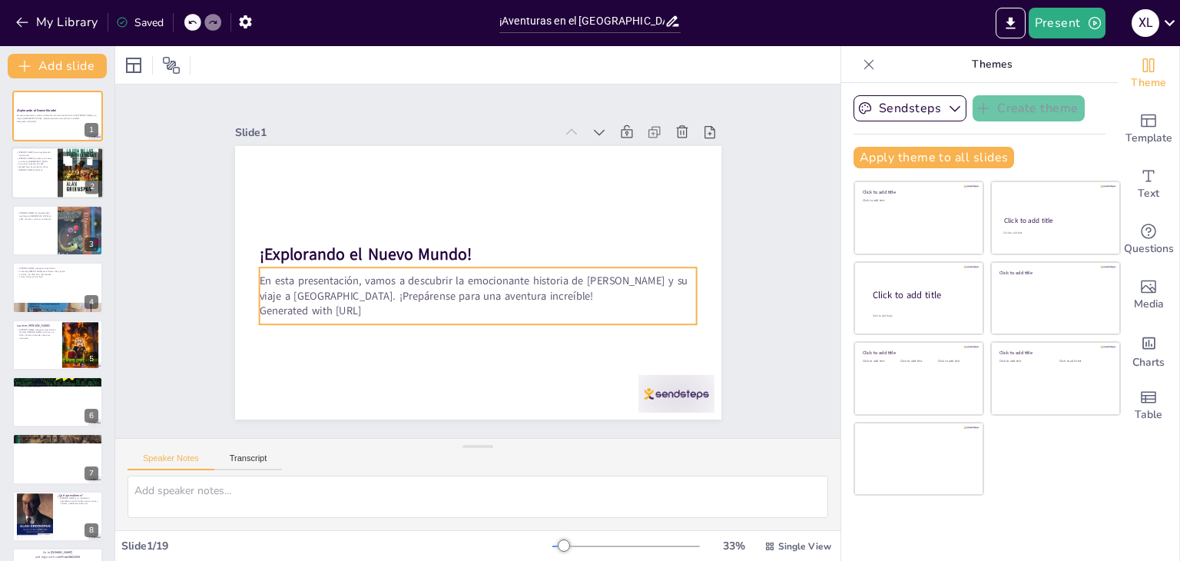
checkbox input "true"
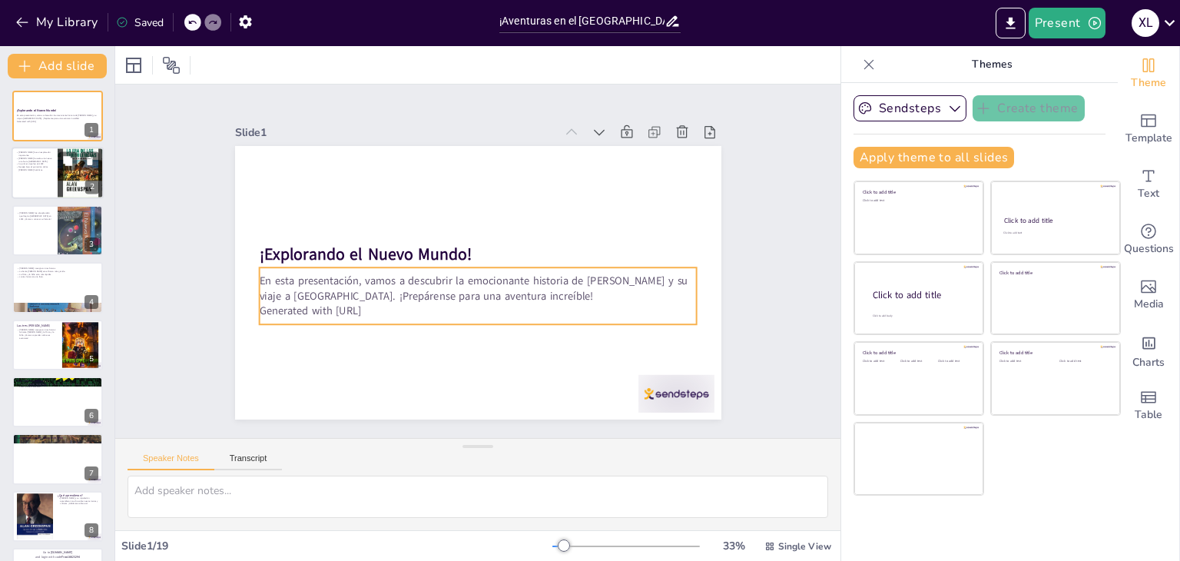
checkbox input "true"
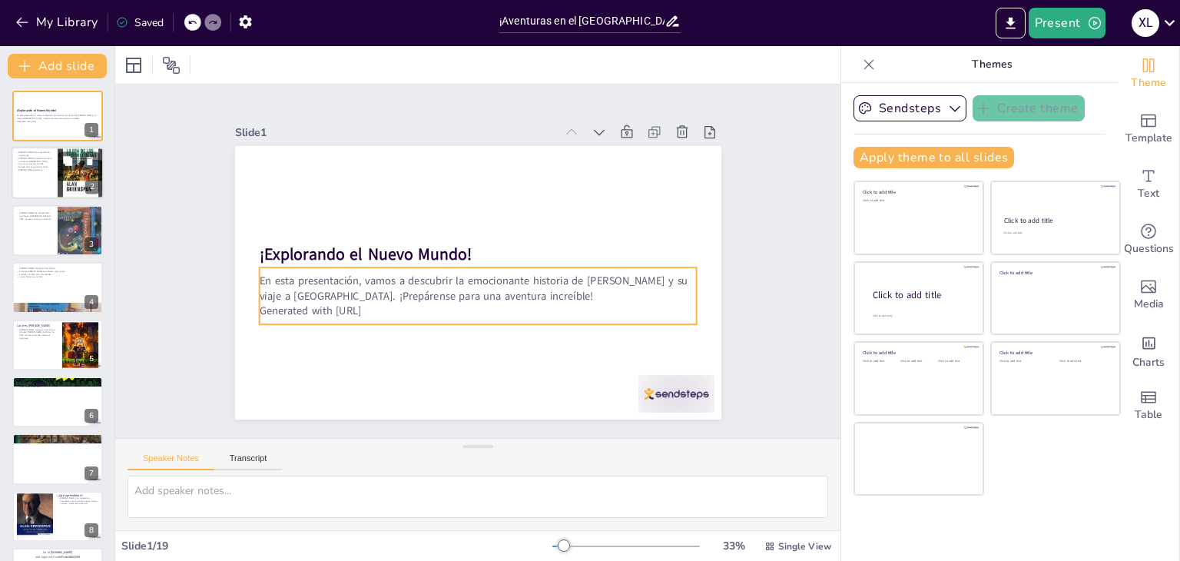
checkbox input "true"
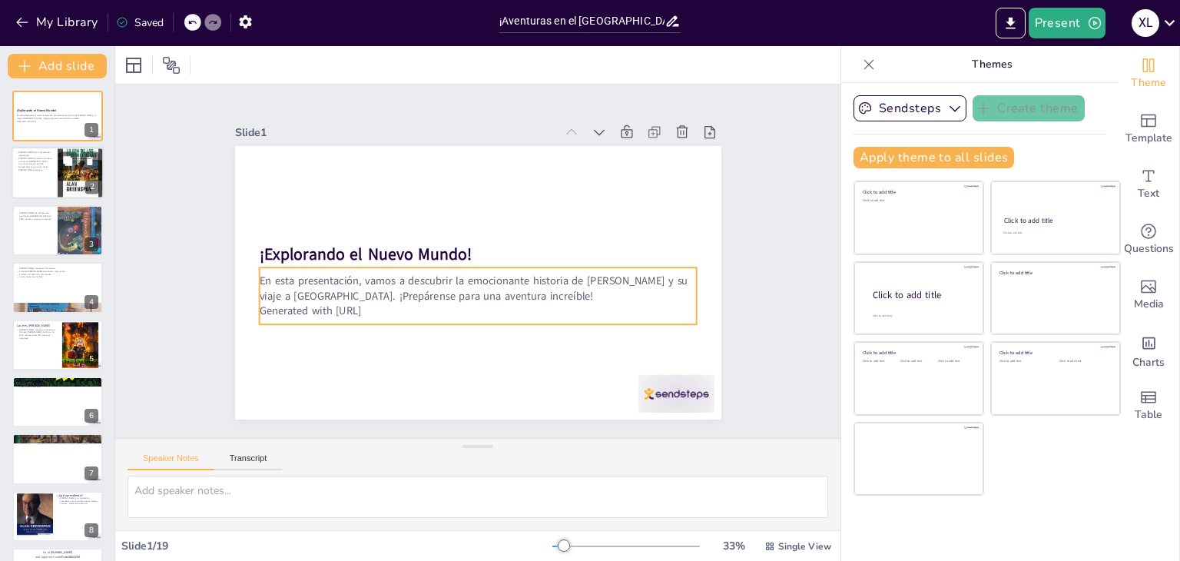
checkbox input "true"
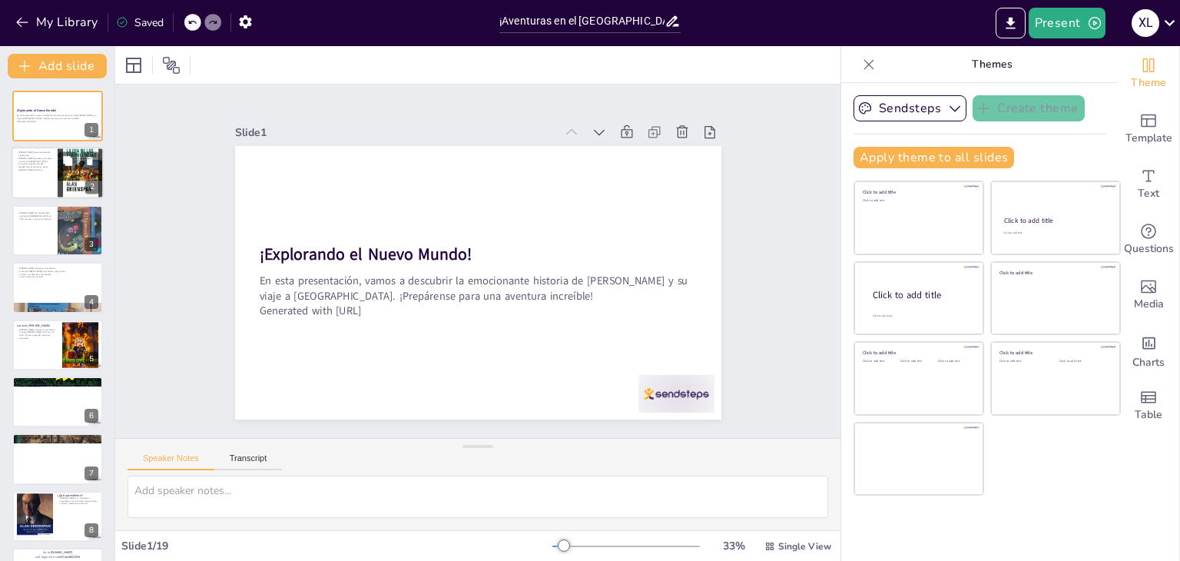
checkbox input "true"
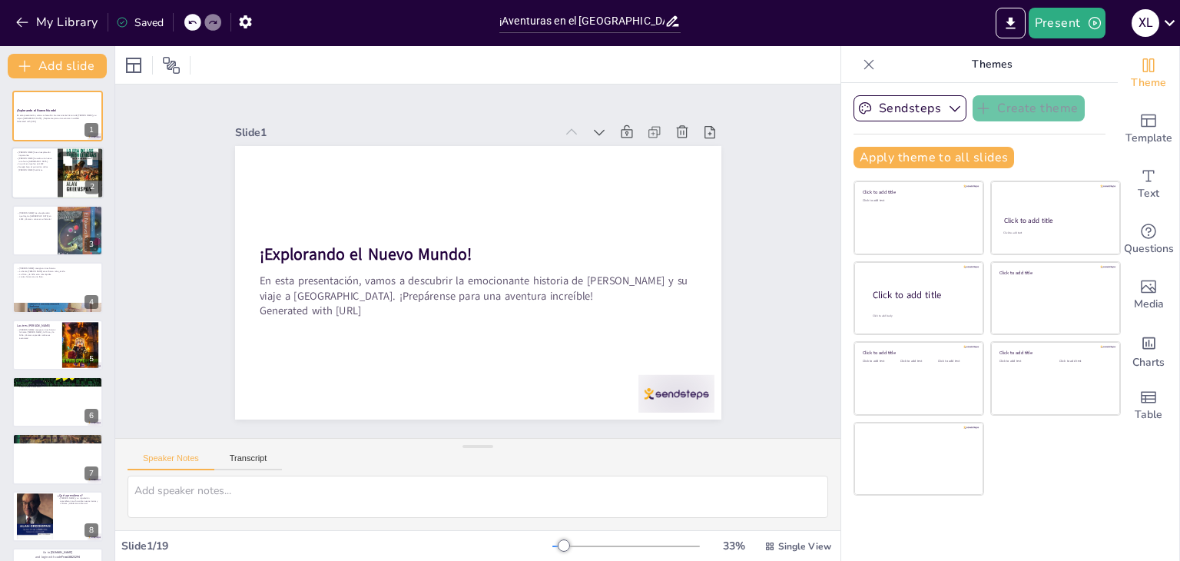
checkbox input "true"
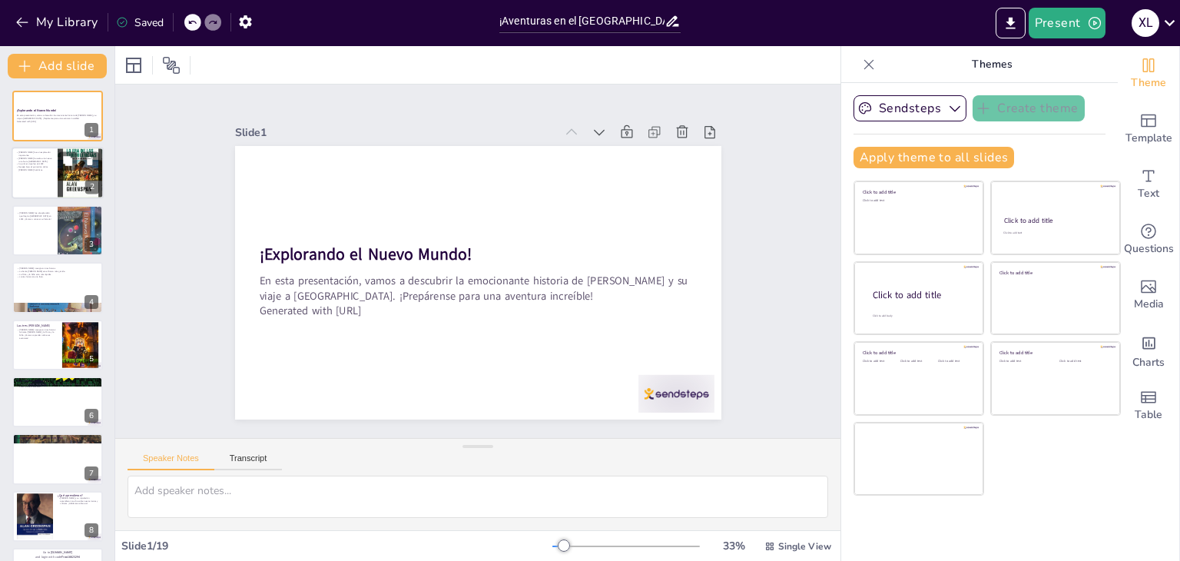
checkbox input "true"
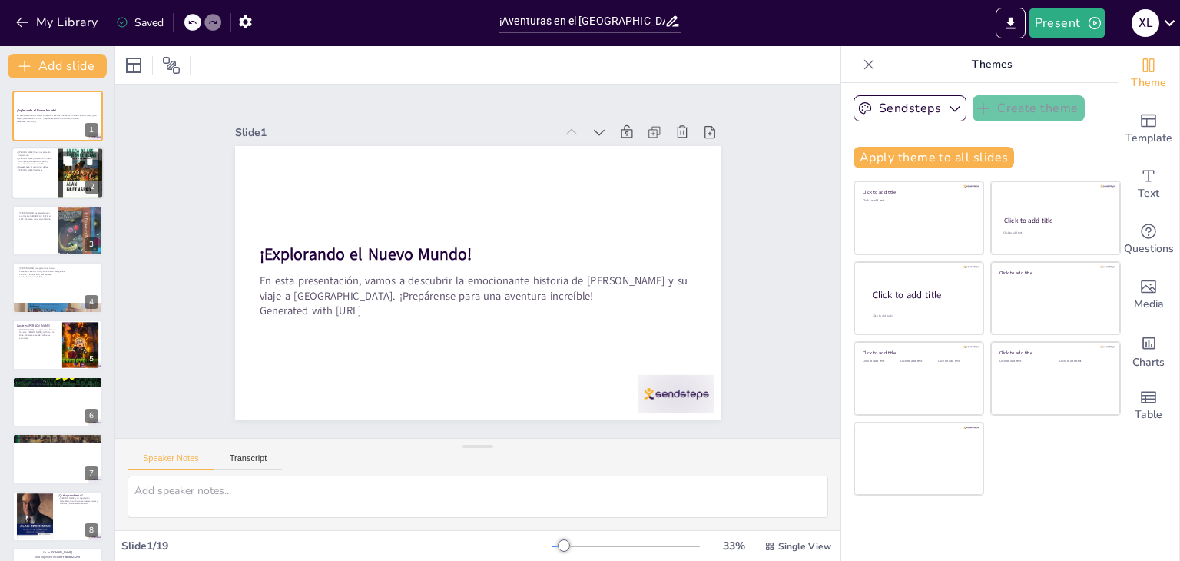
checkbox input "true"
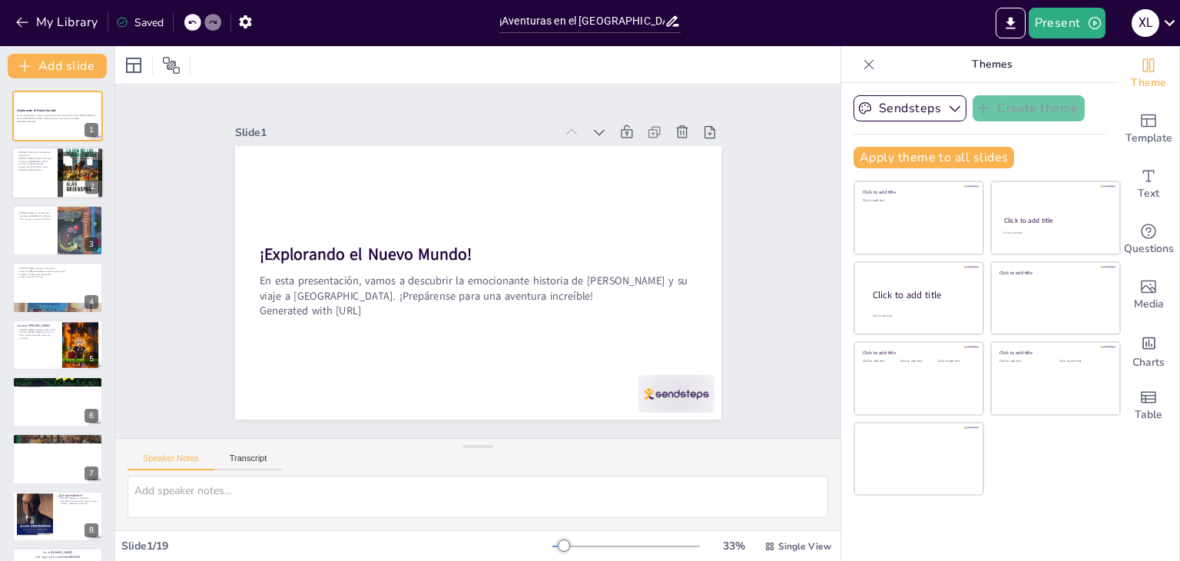
checkbox input "true"
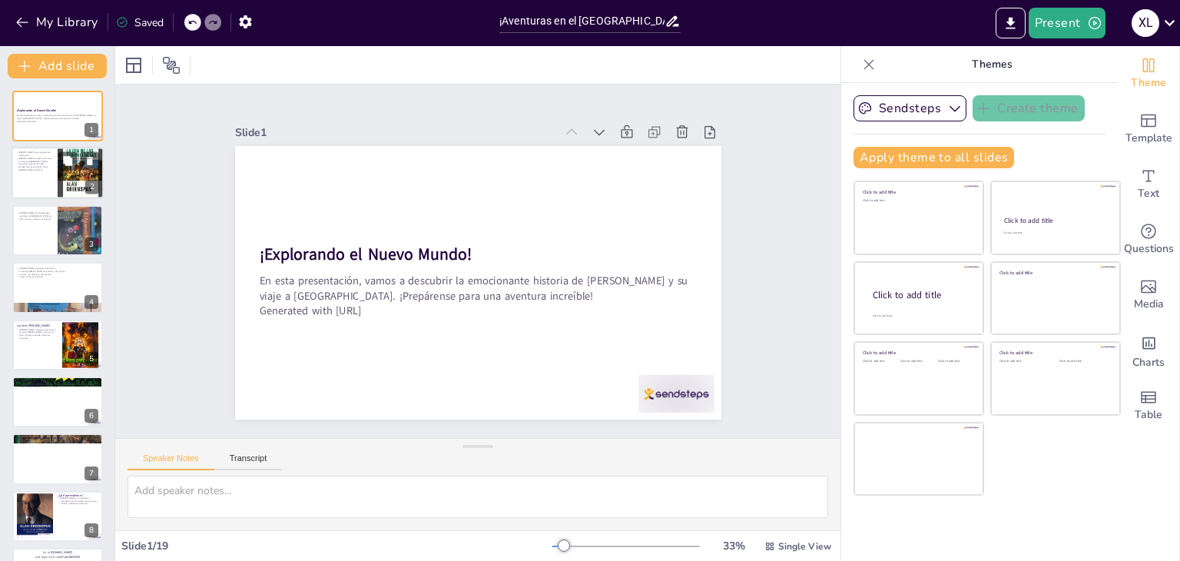
click at [54, 158] on div at bounding box center [58, 174] width 92 height 52
checkbox input "true"
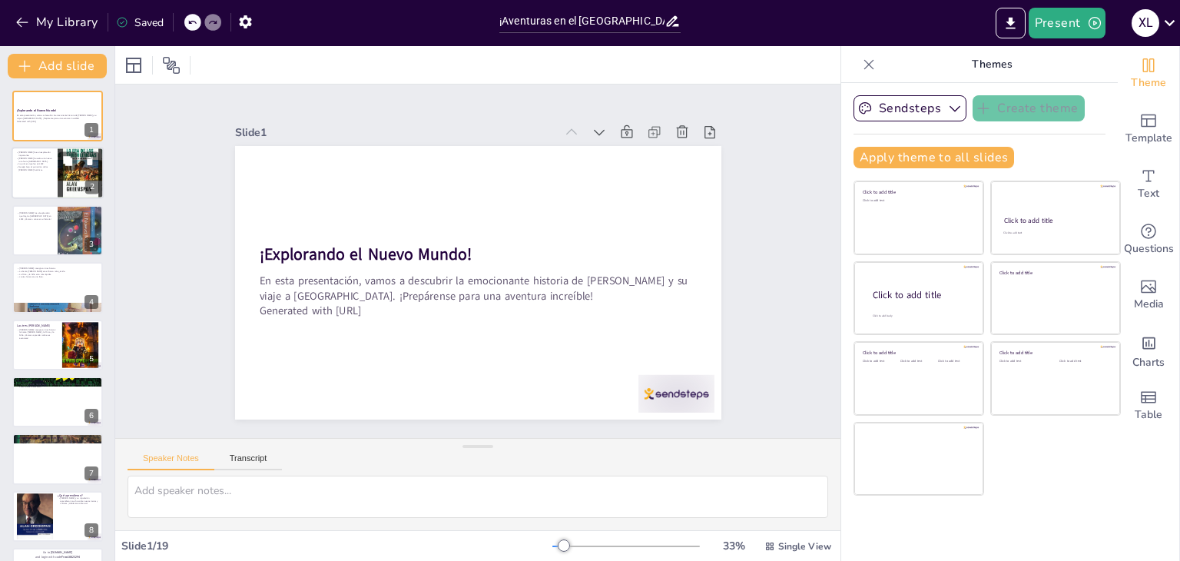
checkbox input "true"
type textarea "[PERSON_NAME] es una figura clave en la historia porque su viaje marcó el inici…"
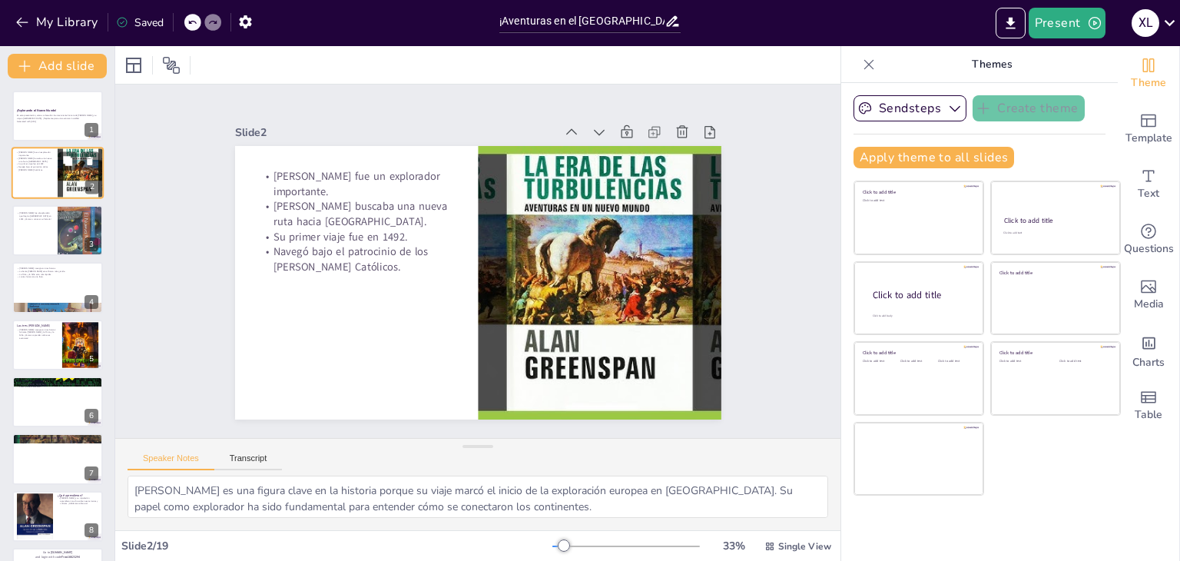
checkbox input "true"
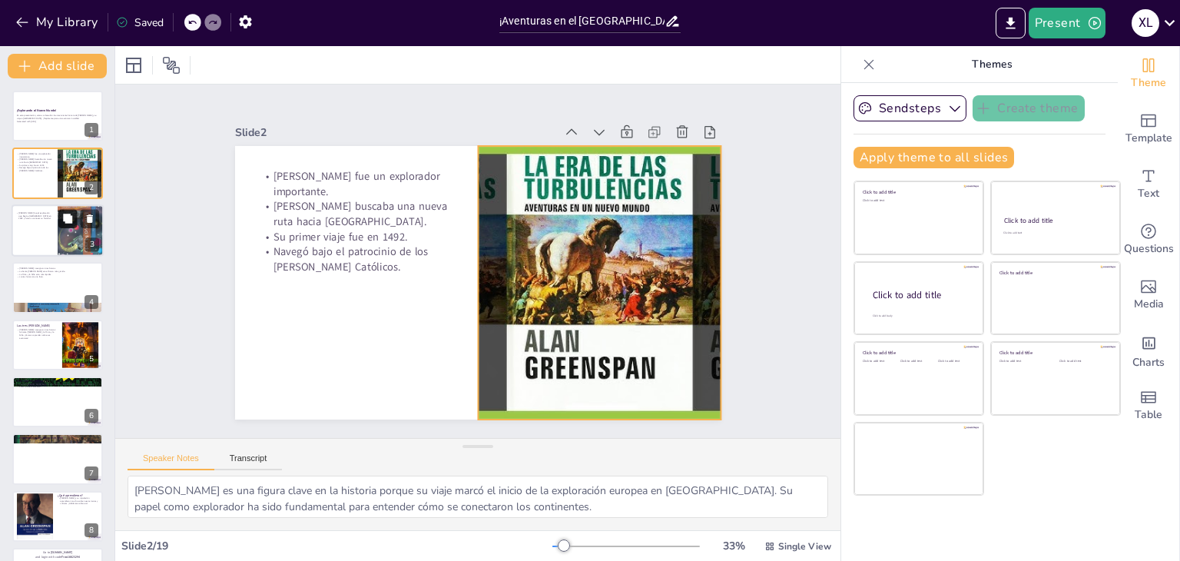
checkbox input "true"
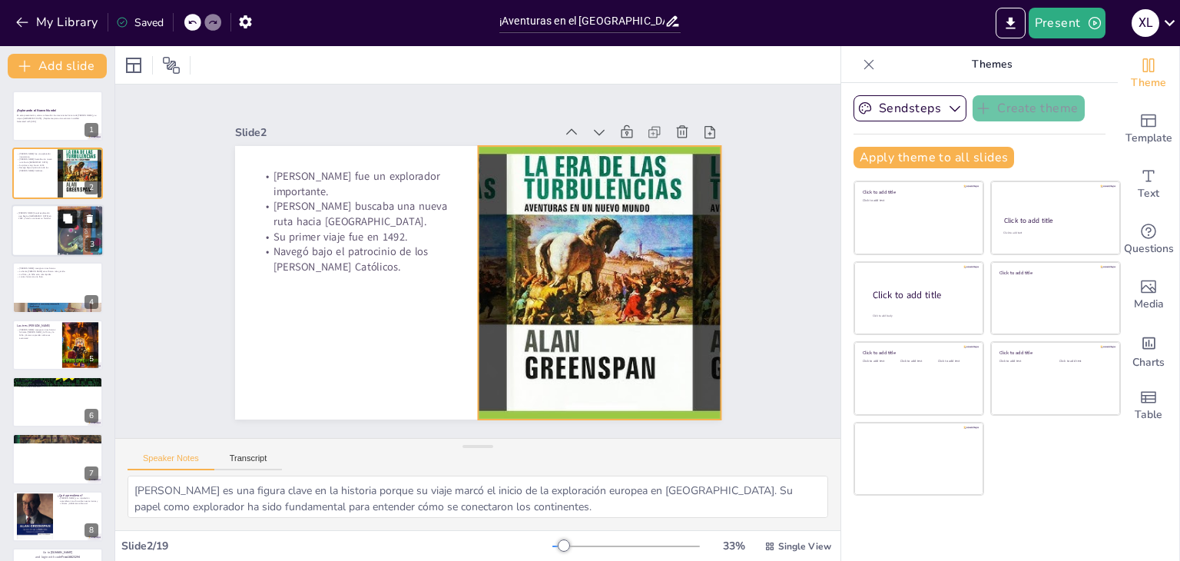
checkbox input "true"
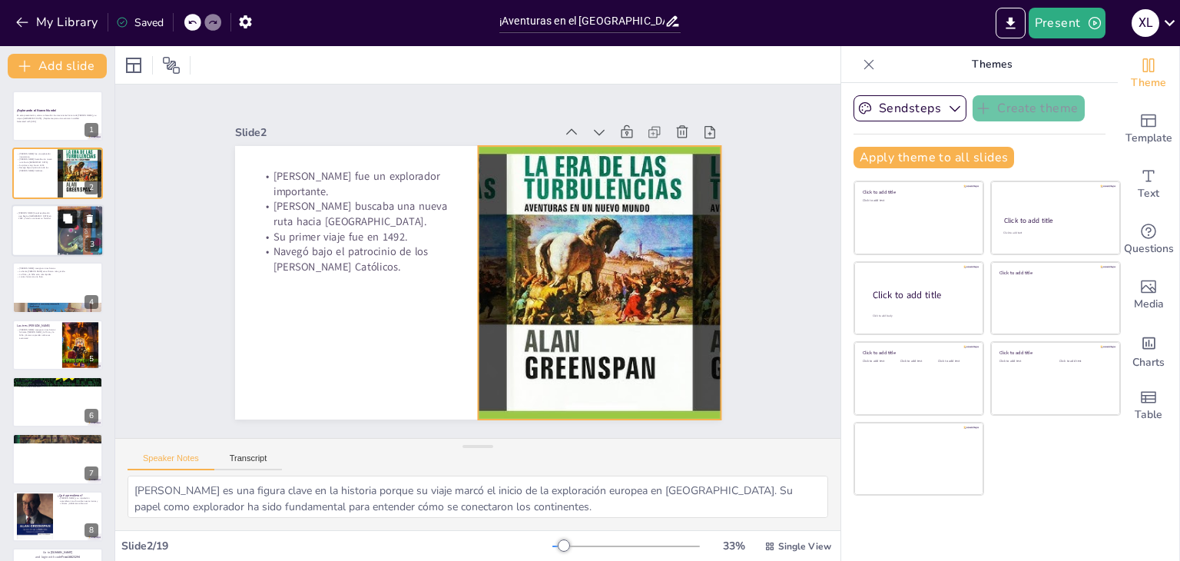
checkbox input "true"
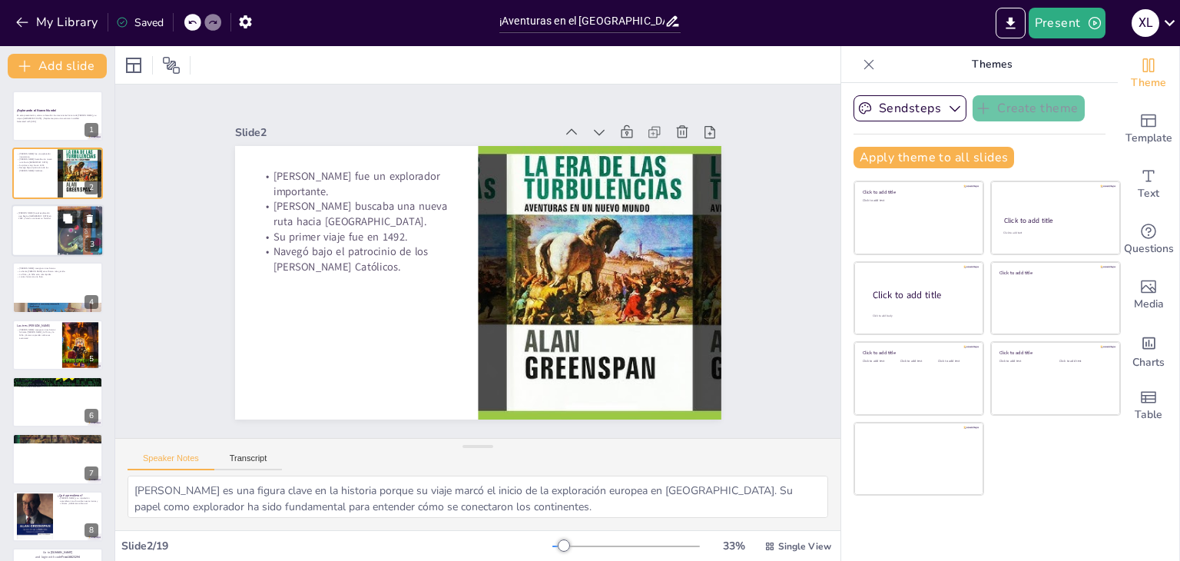
click at [59, 227] on div at bounding box center [78, 218] width 41 height 18
checkbox input "true"
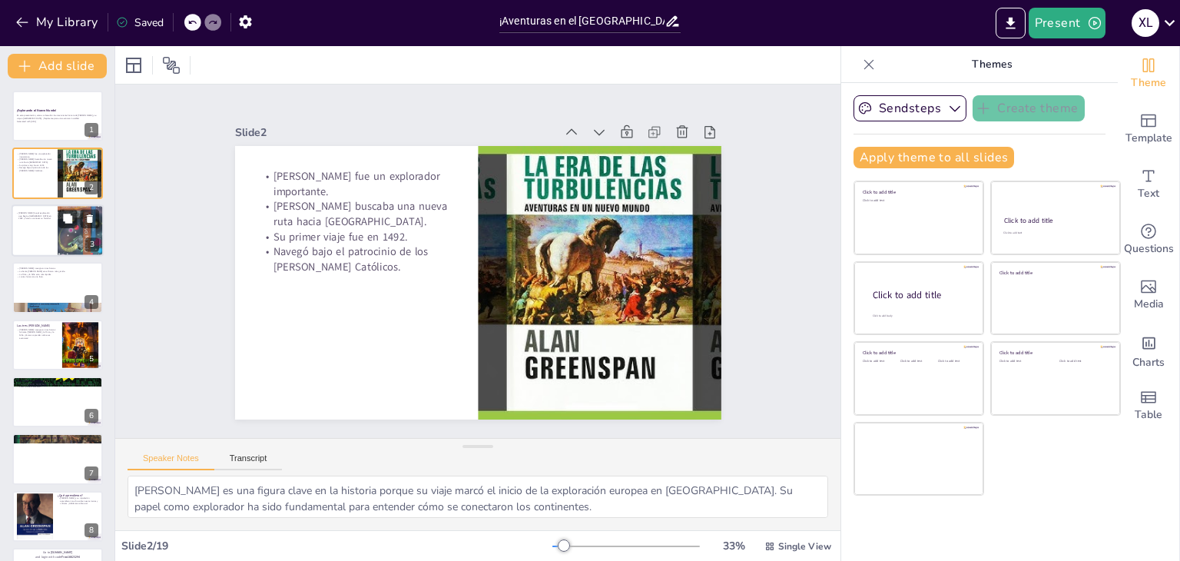
checkbox input "true"
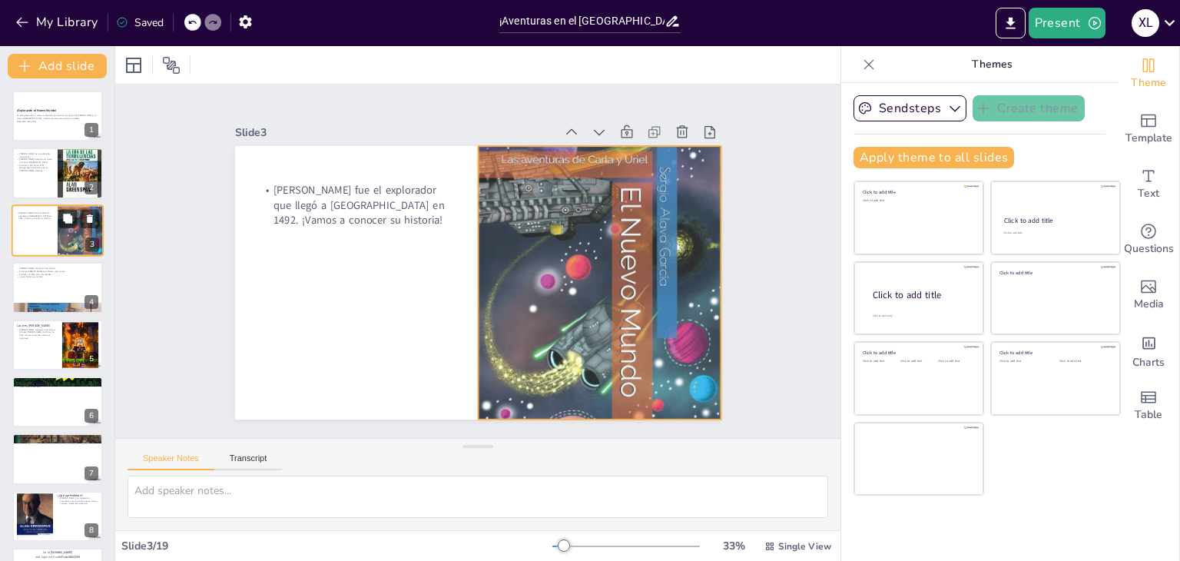
checkbox input "true"
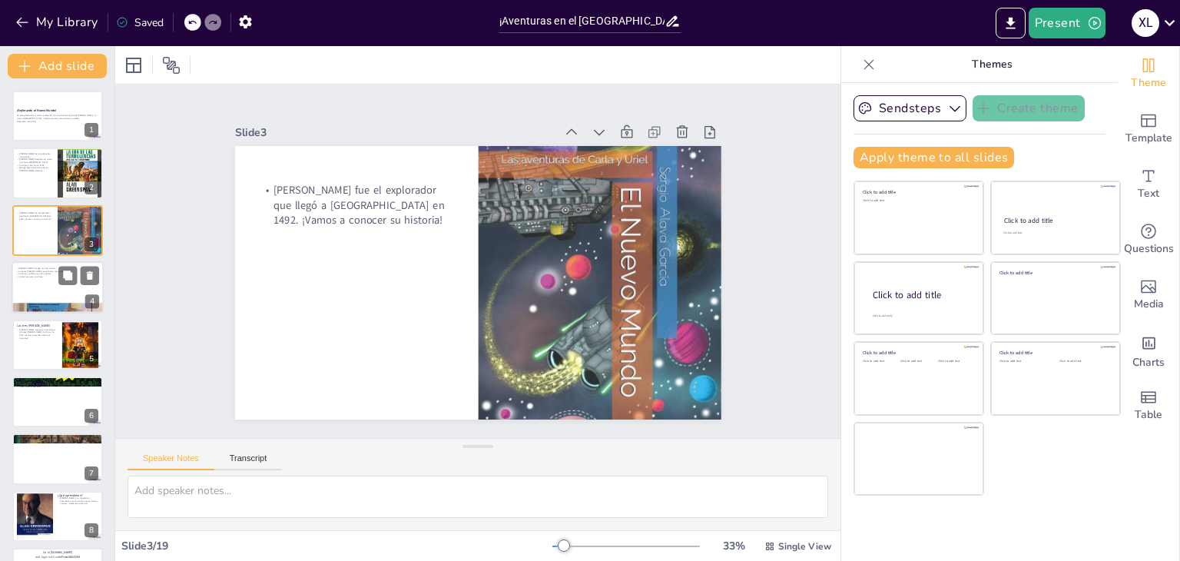
checkbox input "true"
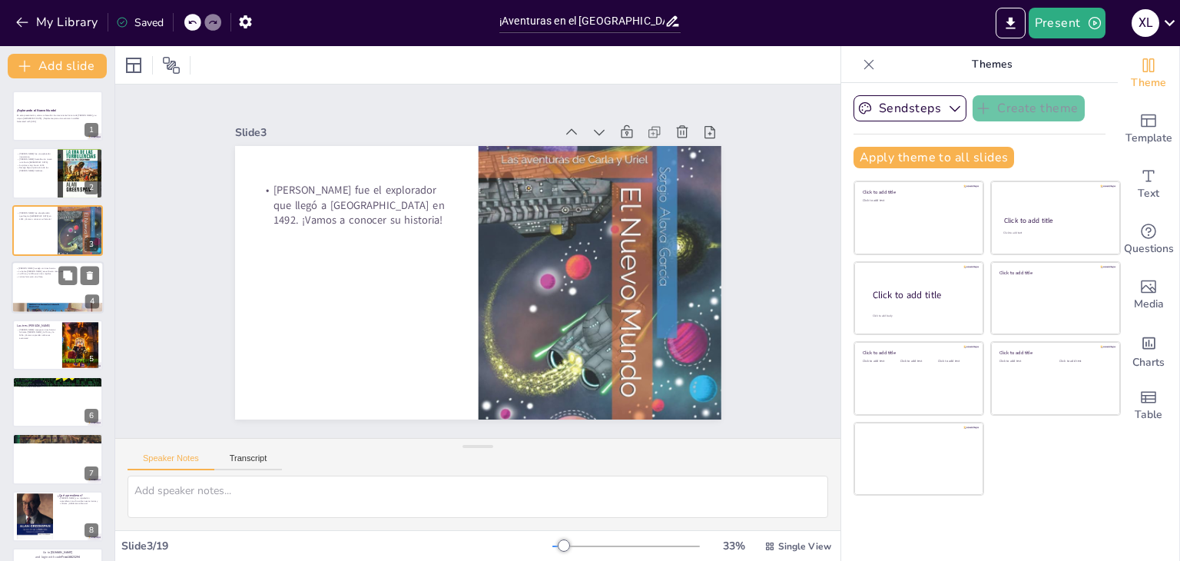
checkbox input "true"
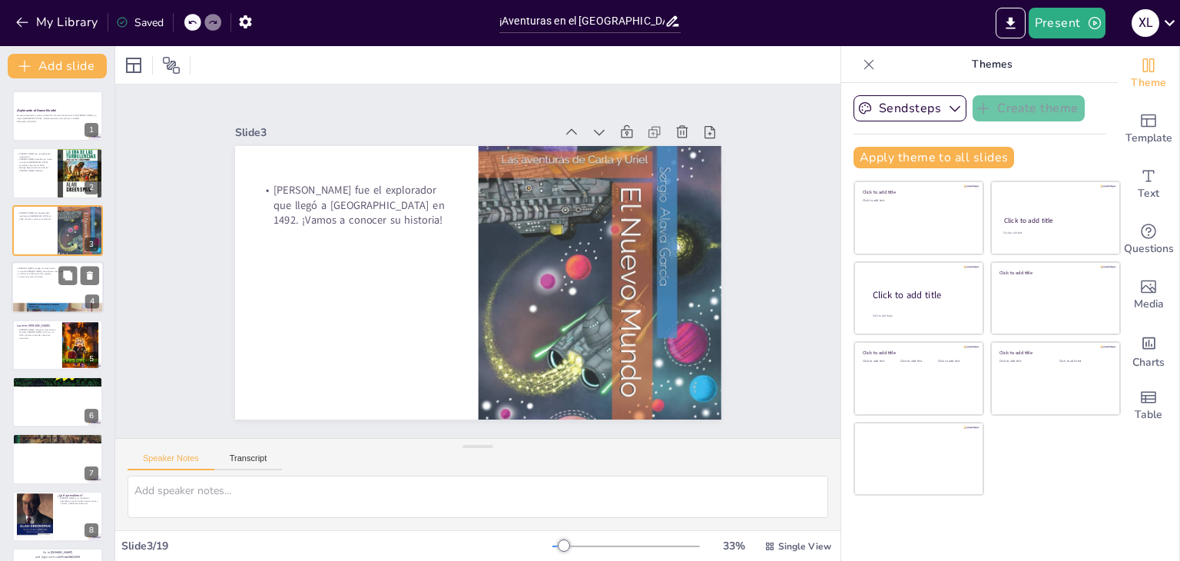
checkbox input "true"
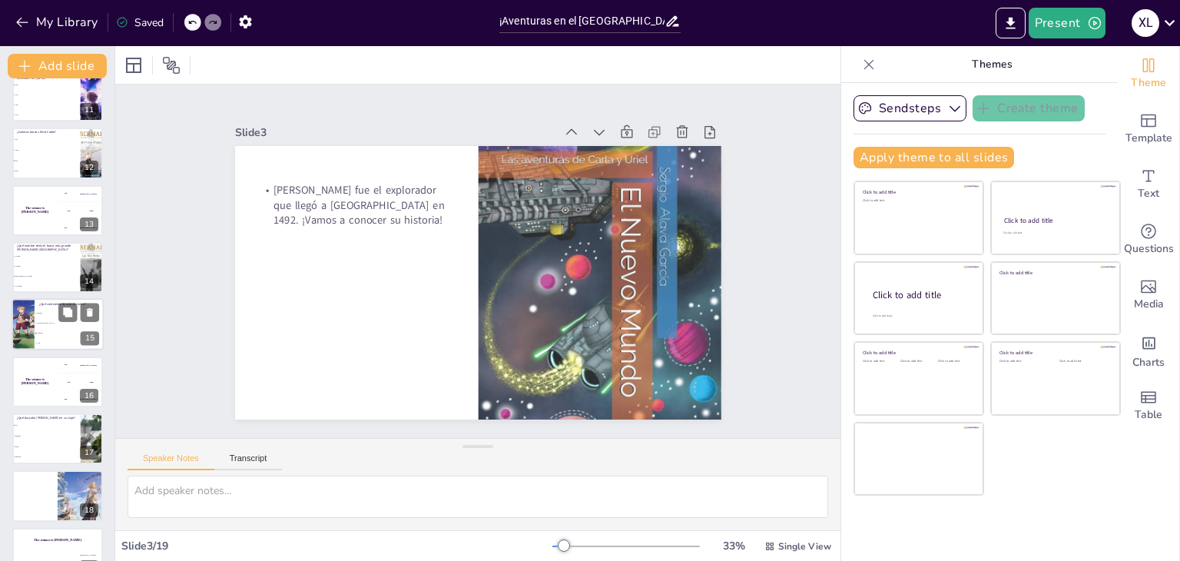
scroll to position [621, 0]
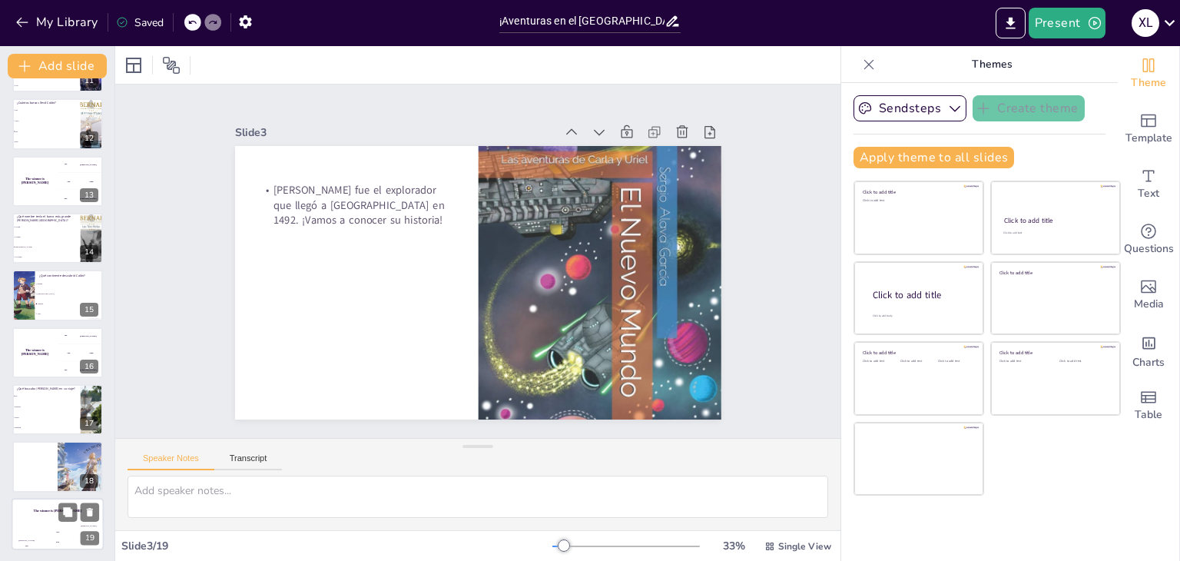
click at [39, 509] on h4 "The winner is [PERSON_NAME]" at bounding box center [58, 511] width 92 height 4
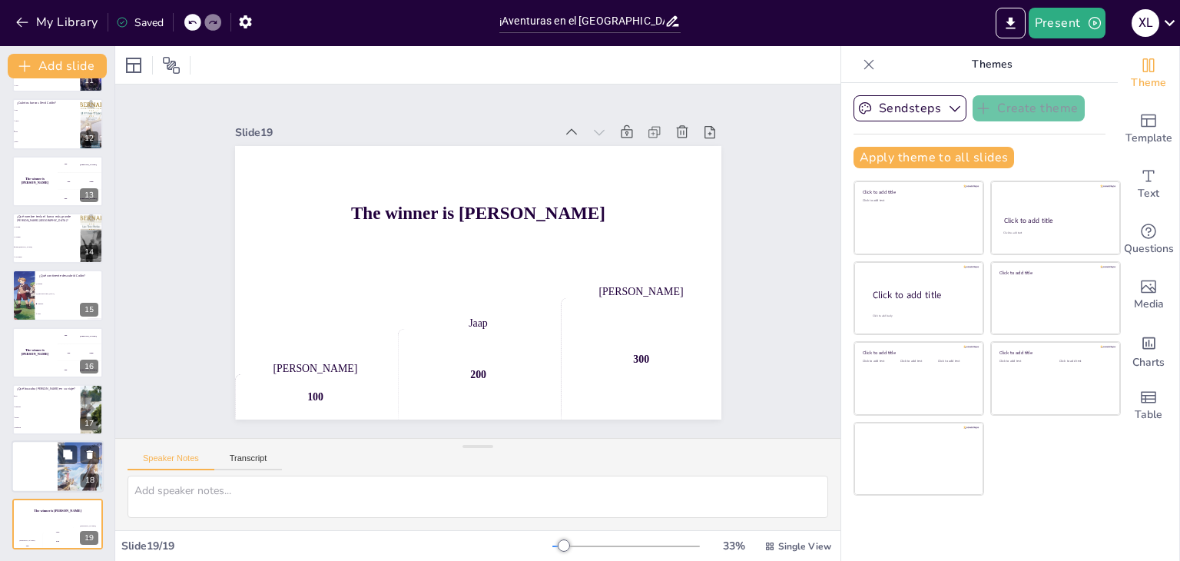
click at [52, 459] on div at bounding box center [58, 467] width 92 height 52
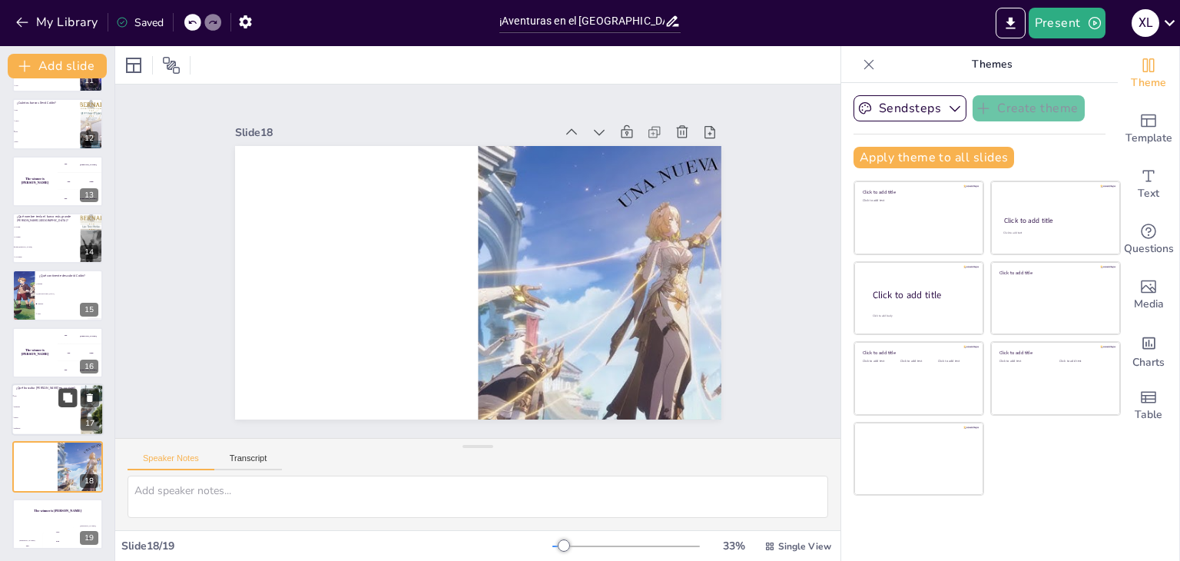
click at [76, 399] on button at bounding box center [67, 397] width 18 height 18
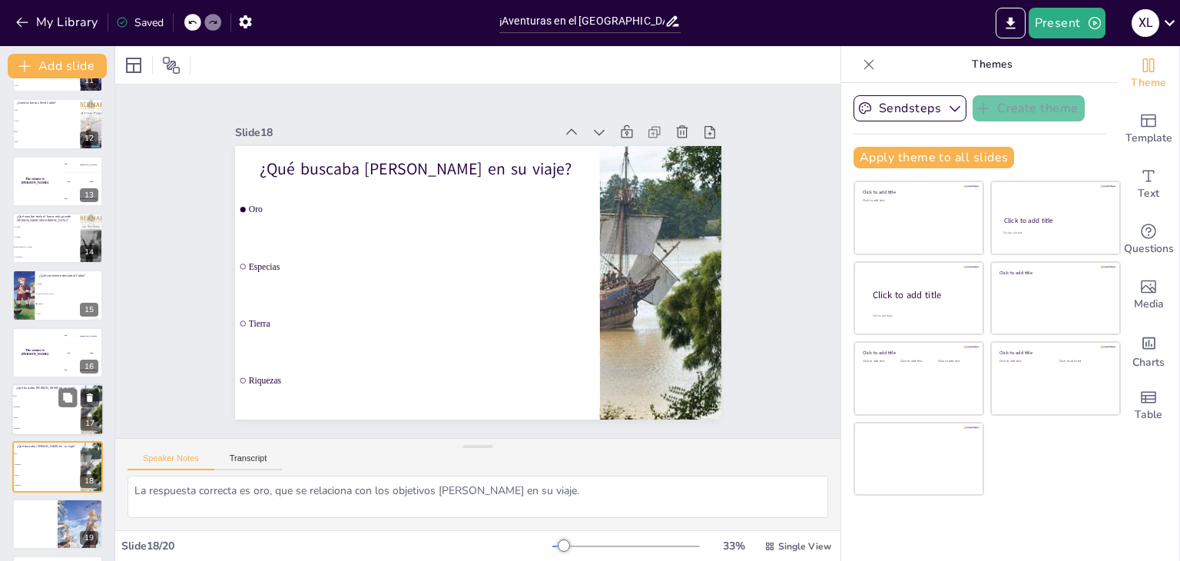
scroll to position [679, 0]
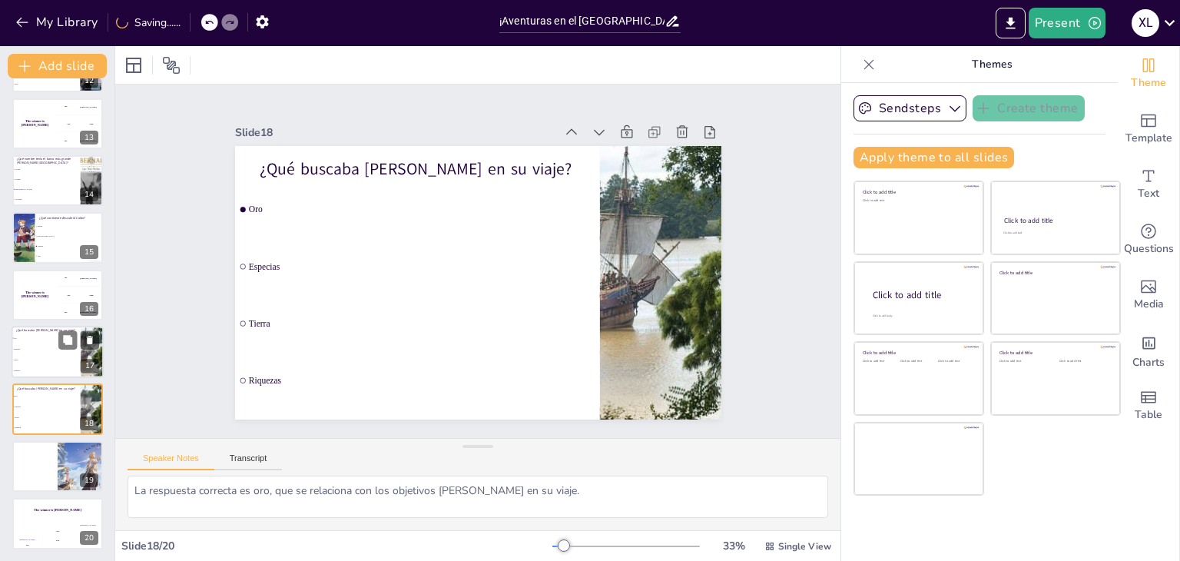
click at [32, 348] on span "Especias" at bounding box center [47, 349] width 66 height 2
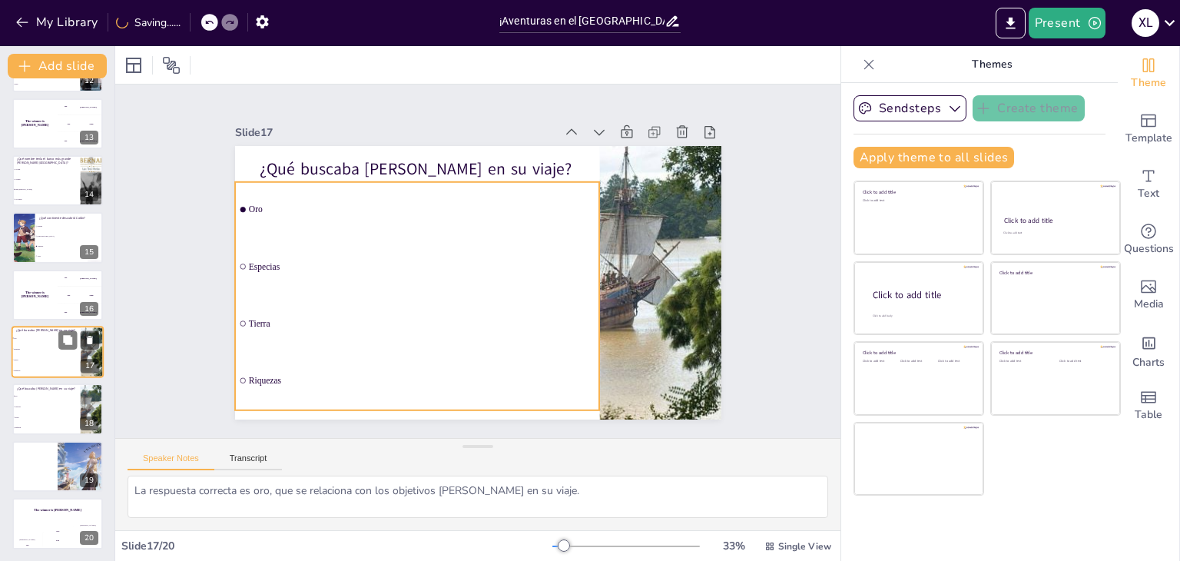
click at [33, 354] on li "Tierra" at bounding box center [46, 359] width 69 height 11
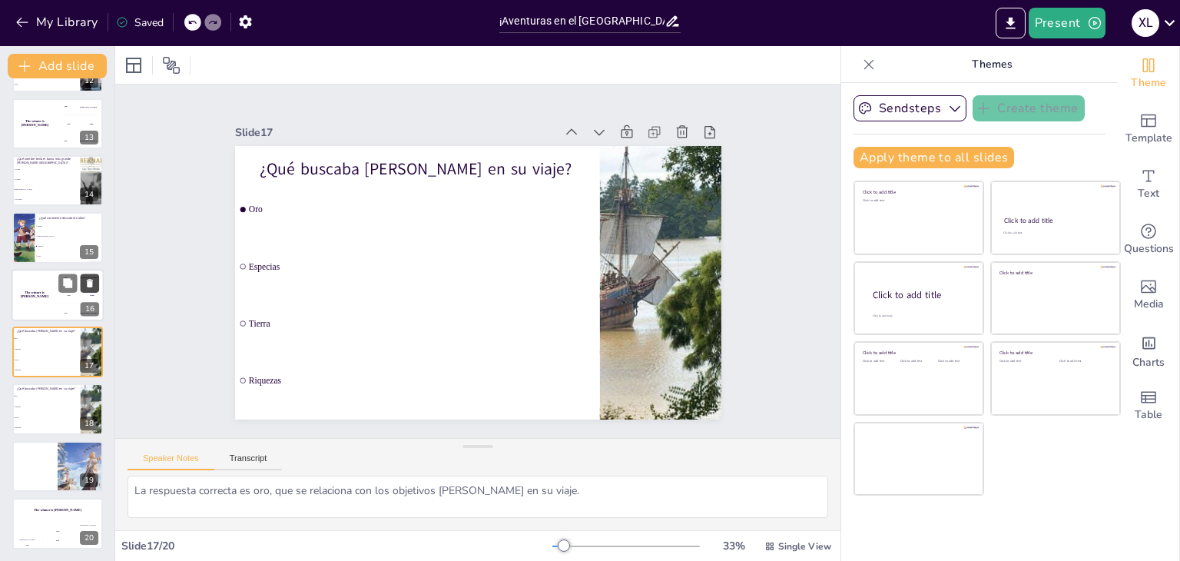
click at [83, 274] on button at bounding box center [90, 283] width 18 height 18
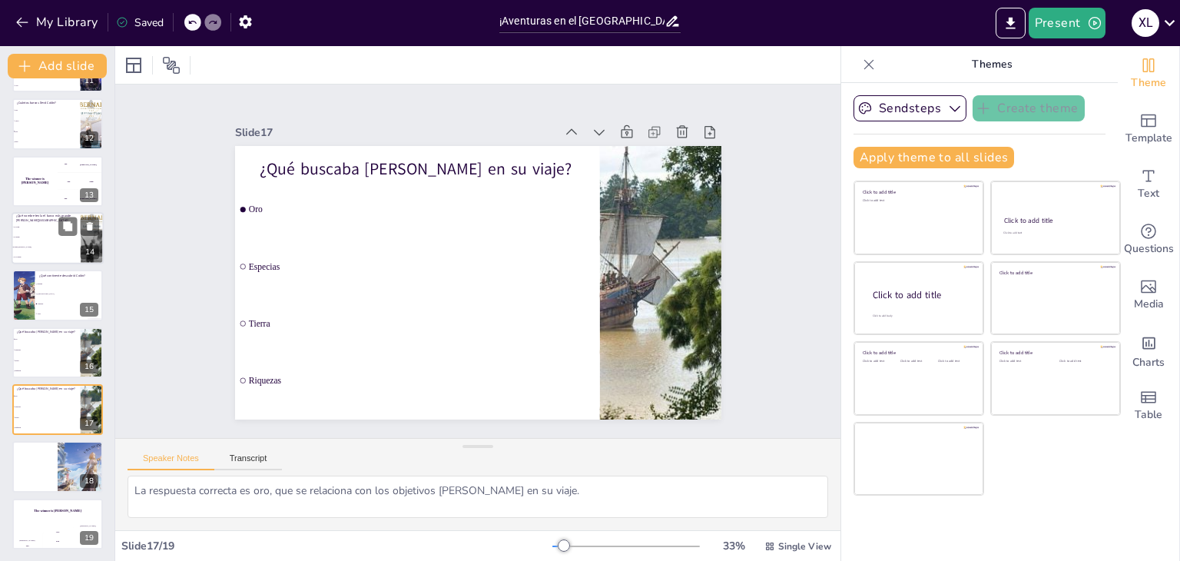
click at [58, 250] on li "Santa [PERSON_NAME]" at bounding box center [46, 247] width 69 height 10
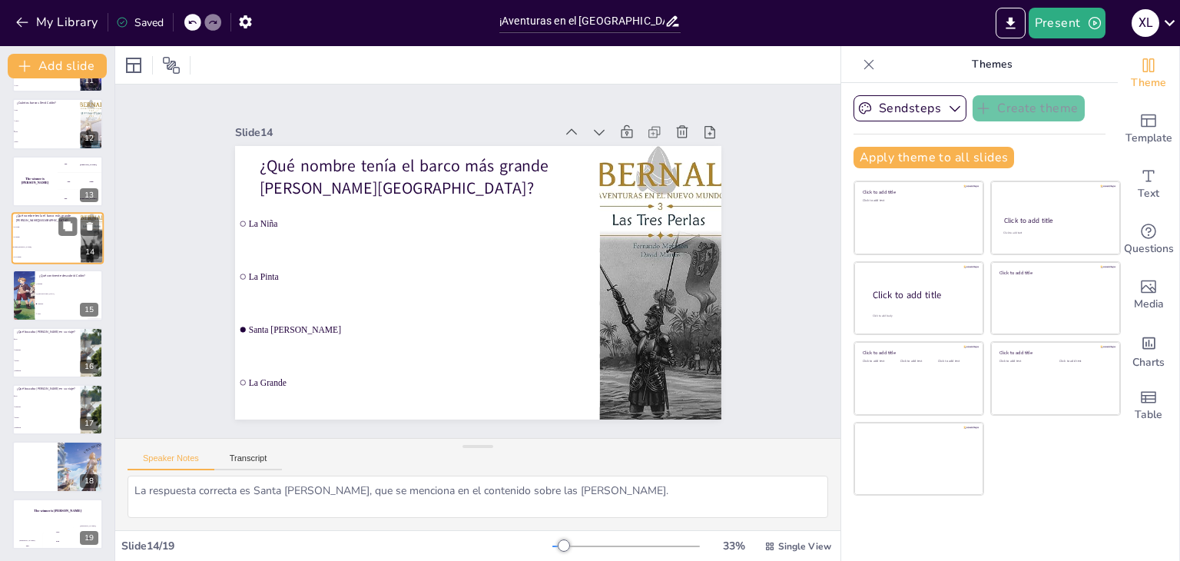
scroll to position [539, 0]
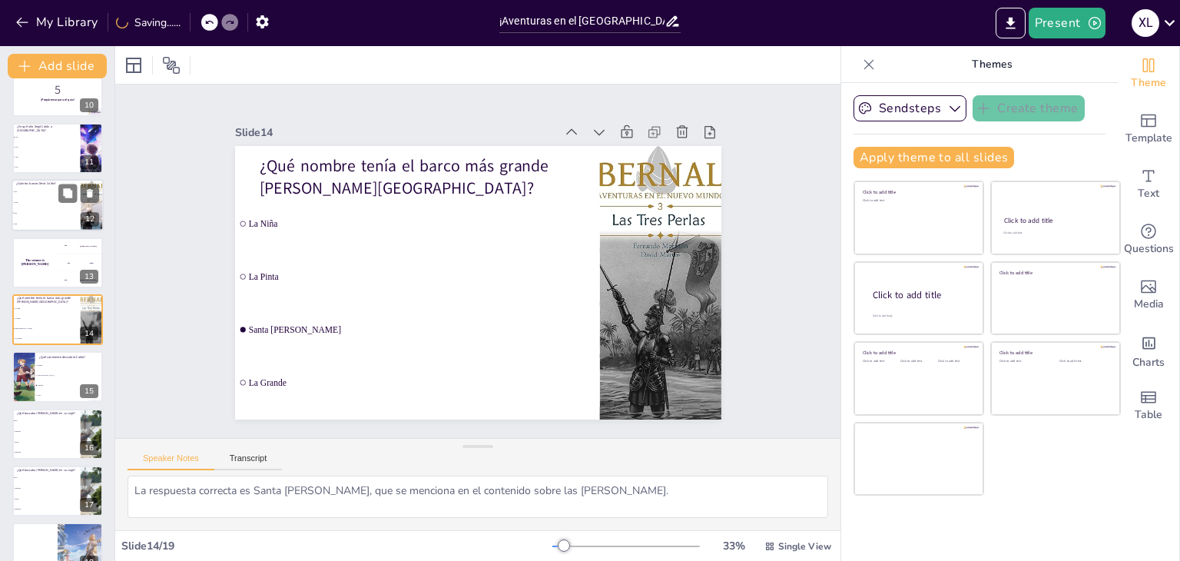
click at [58, 184] on div at bounding box center [78, 193] width 41 height 18
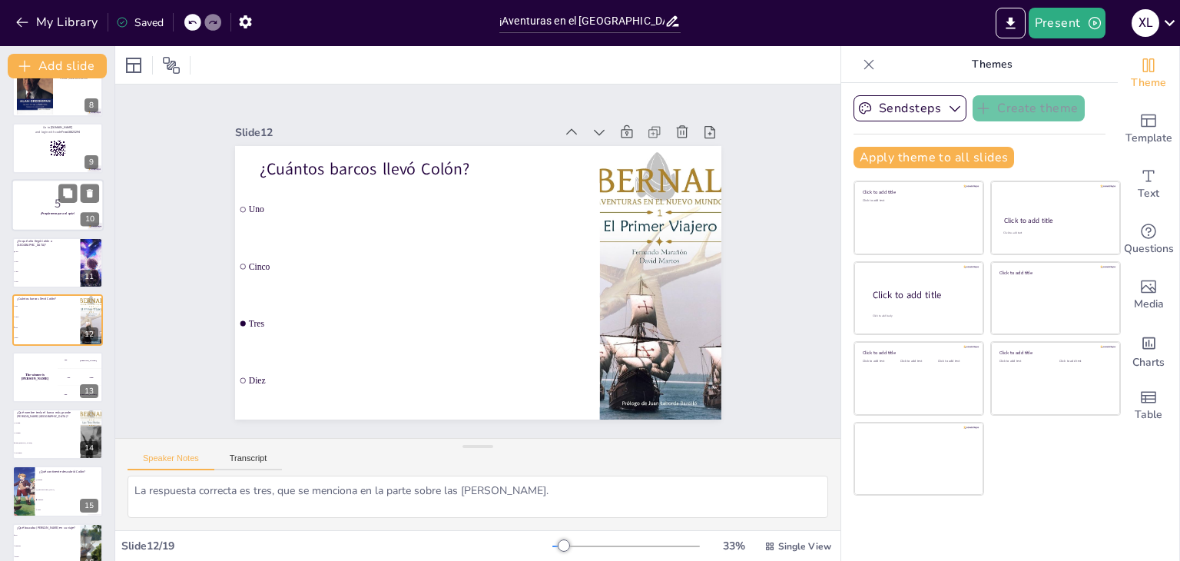
click at [51, 196] on p "5" at bounding box center [57, 203] width 83 height 17
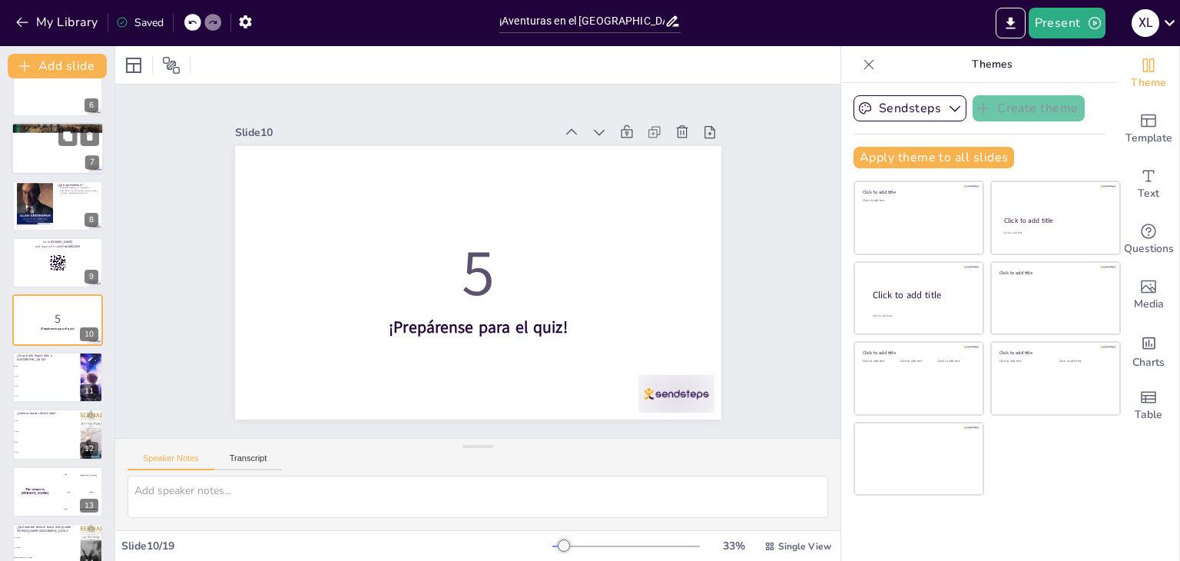
click at [41, 155] on div at bounding box center [58, 149] width 92 height 52
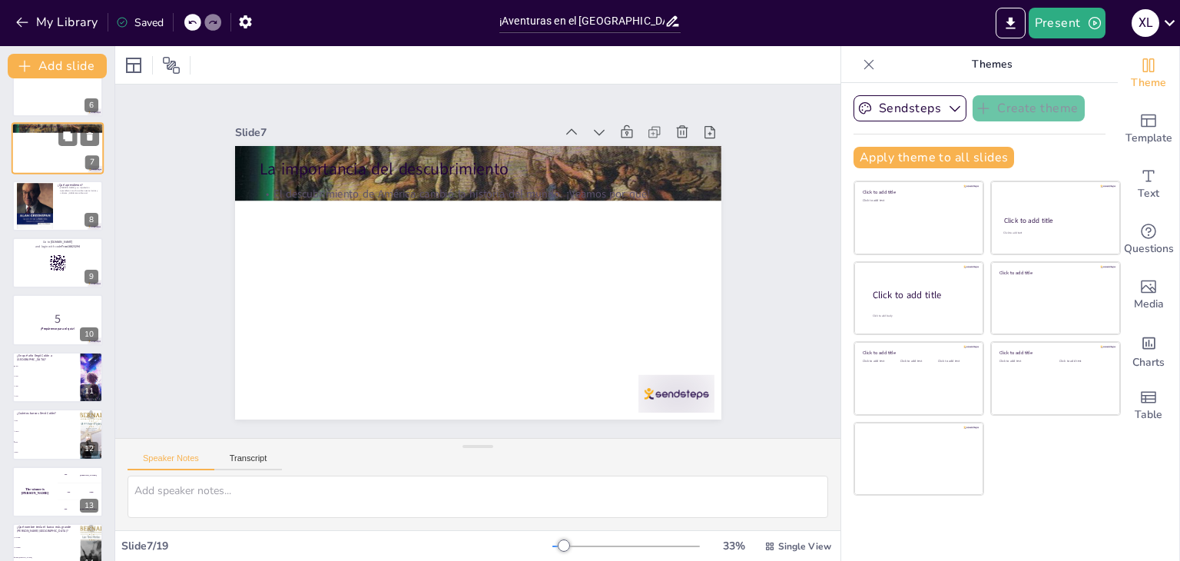
scroll to position [139, 0]
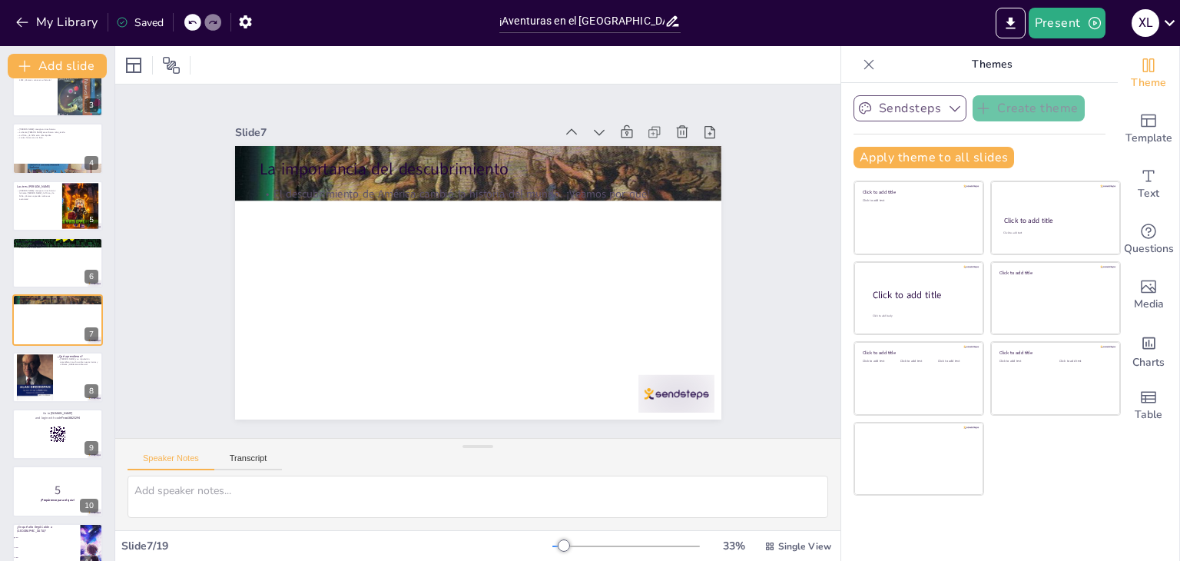
click at [920, 103] on button "Sendsteps" at bounding box center [910, 108] width 113 height 26
click at [894, 161] on span "Sendsteps" at bounding box center [922, 161] width 69 height 15
